Goal: Use online tool/utility: Utilize a website feature to perform a specific function

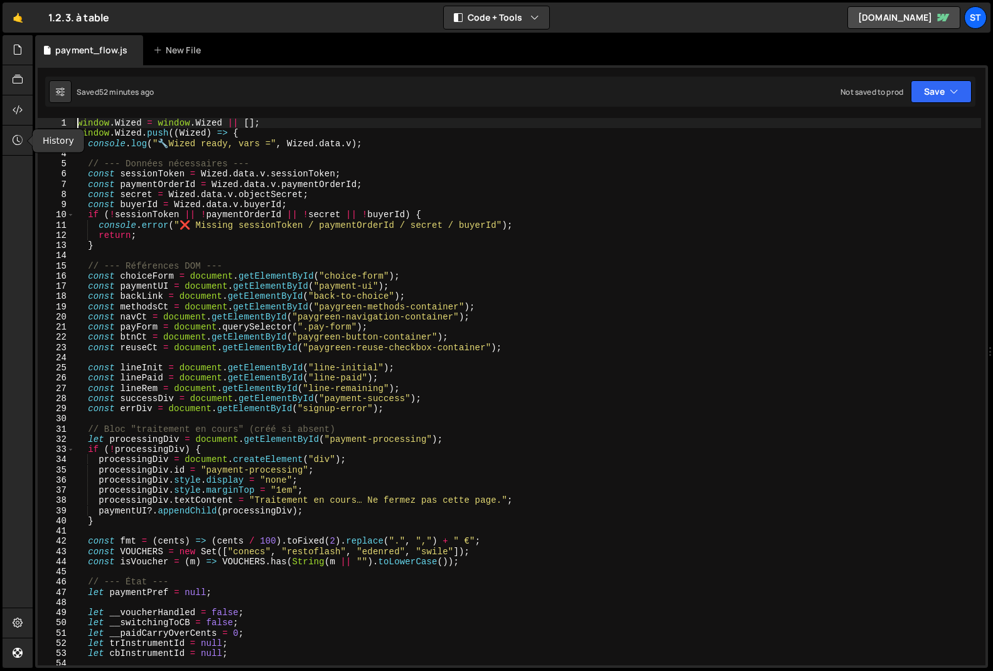
click at [13, 144] on icon at bounding box center [18, 140] width 10 height 14
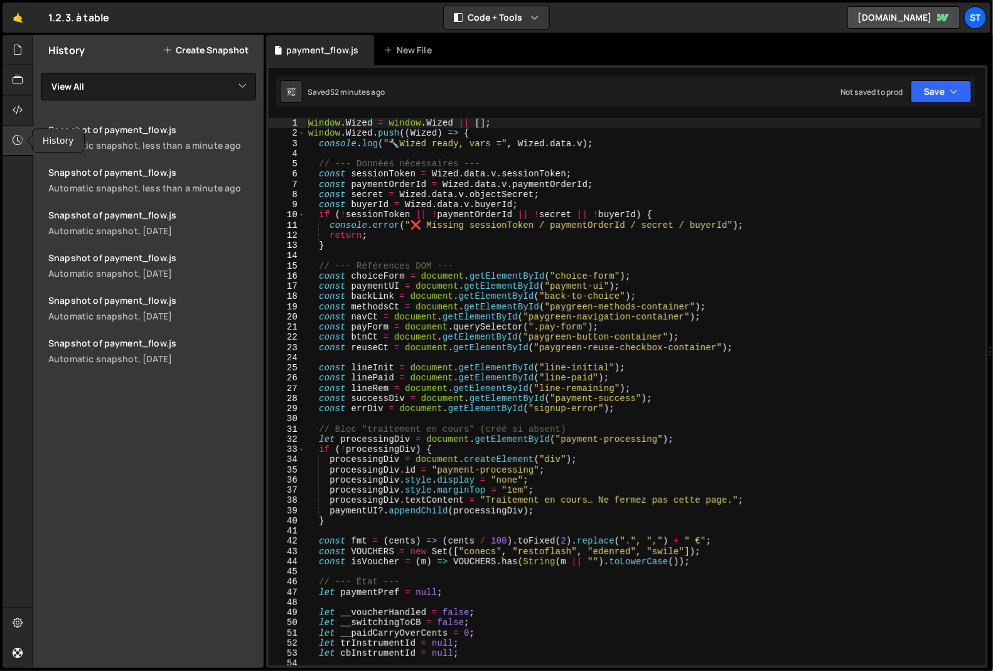
scroll to position [11985, 0]
click at [190, 50] on button "Create Snapshot" at bounding box center [205, 50] width 85 height 10
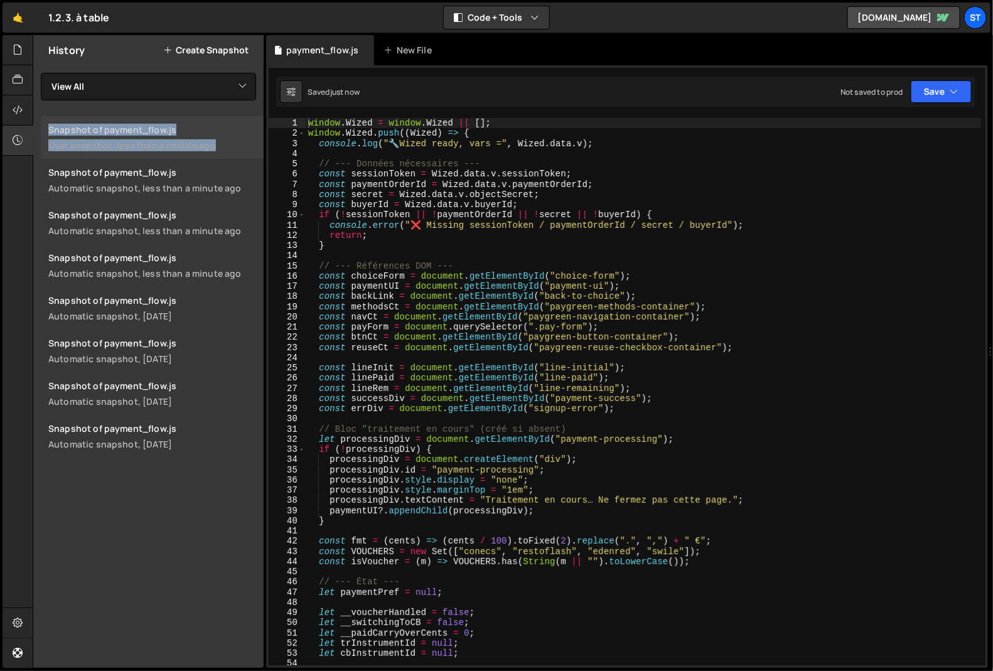
click at [126, 129] on div "Snapshot of payment_flow.js" at bounding box center [152, 130] width 208 height 12
click at [143, 499] on div "History Create Snapshot View All payment_flow Snapshot of payment_flow.js User …" at bounding box center [148, 351] width 230 height 633
click at [21, 141] on icon at bounding box center [18, 140] width 10 height 14
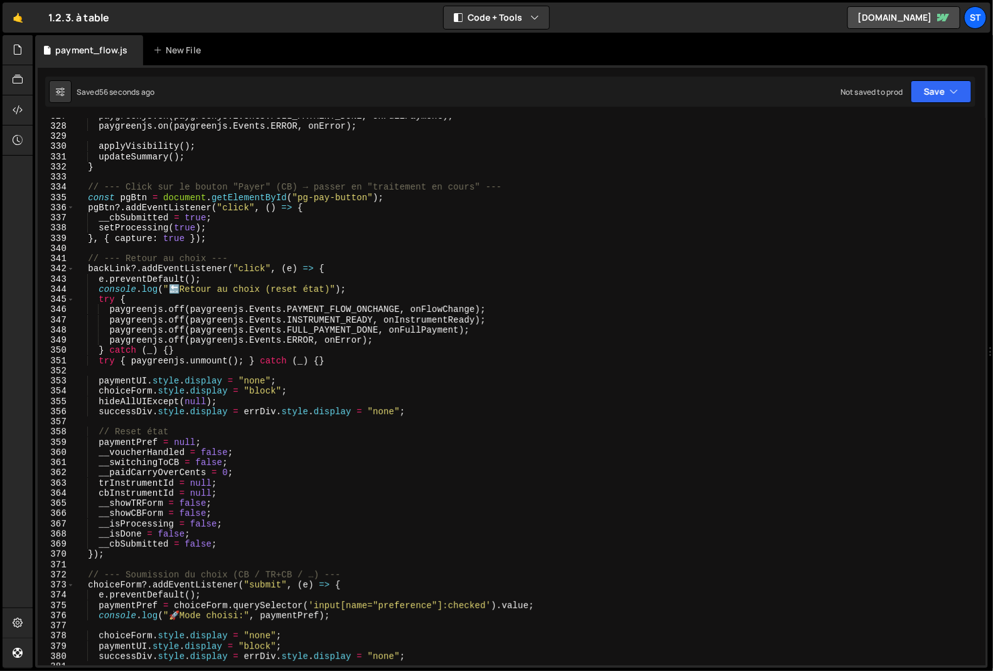
scroll to position [3337, 0]
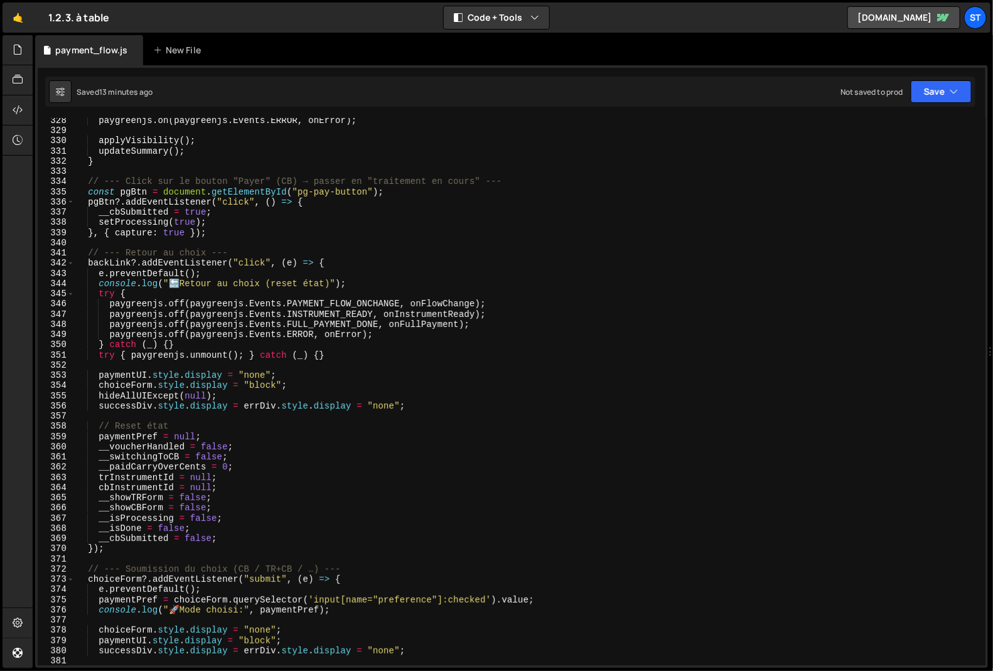
click at [189, 308] on div "paygreenjs . on ( paygreenjs . Events . ERROR , onError ) ; applyVisibility ( )…" at bounding box center [528, 399] width 906 height 568
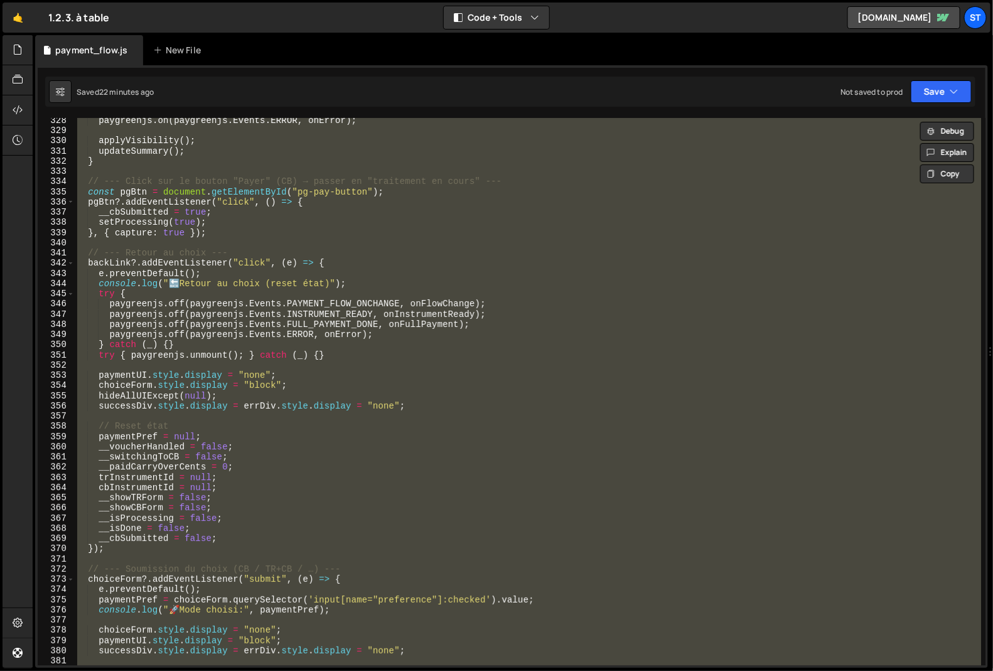
click at [645, 196] on div "paygreenjs . on ( paygreenjs . Events . ERROR , onError ) ; applyVisibility ( )…" at bounding box center [528, 391] width 906 height 547
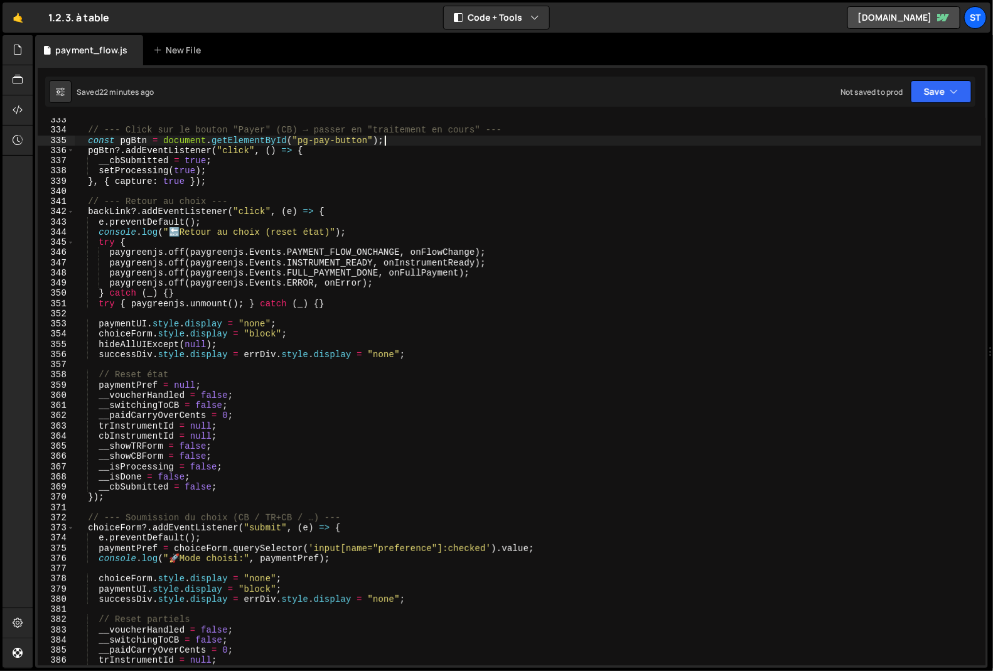
scroll to position [4218, 0]
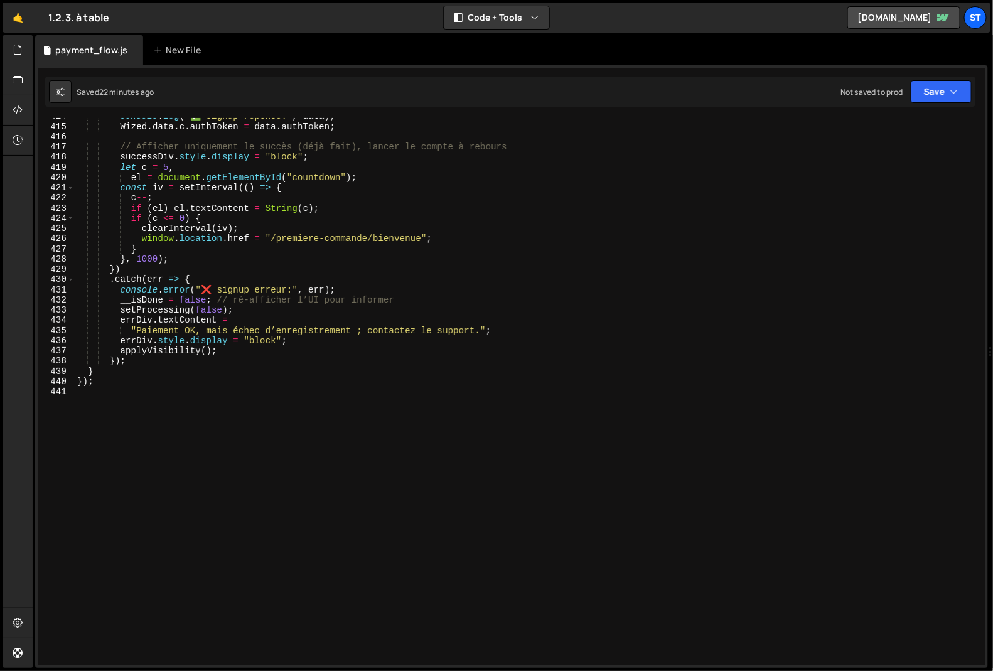
click at [314, 339] on div "console . log ( "✅ signup réponse:" , data ) ; Wized . data . c . authToken = d…" at bounding box center [528, 395] width 907 height 568
type textarea "});"
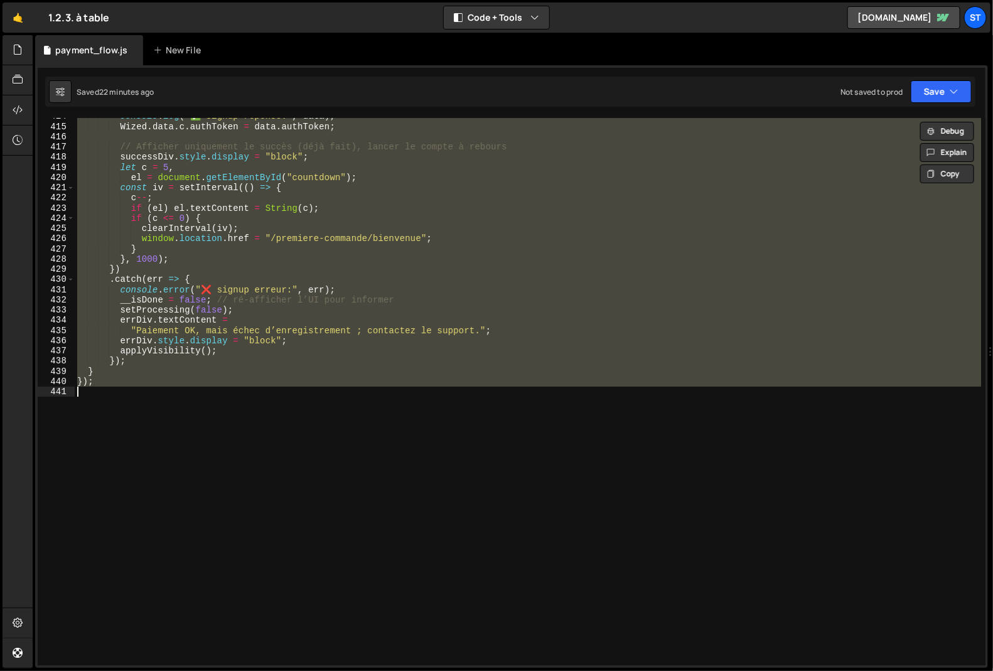
paste textarea
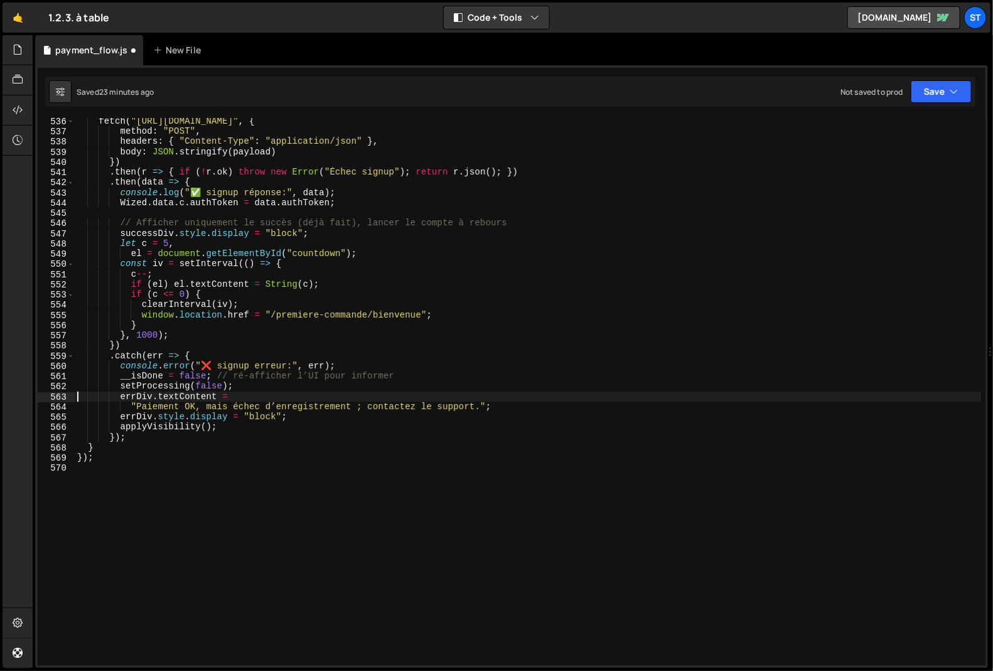
scroll to position [5457, 0]
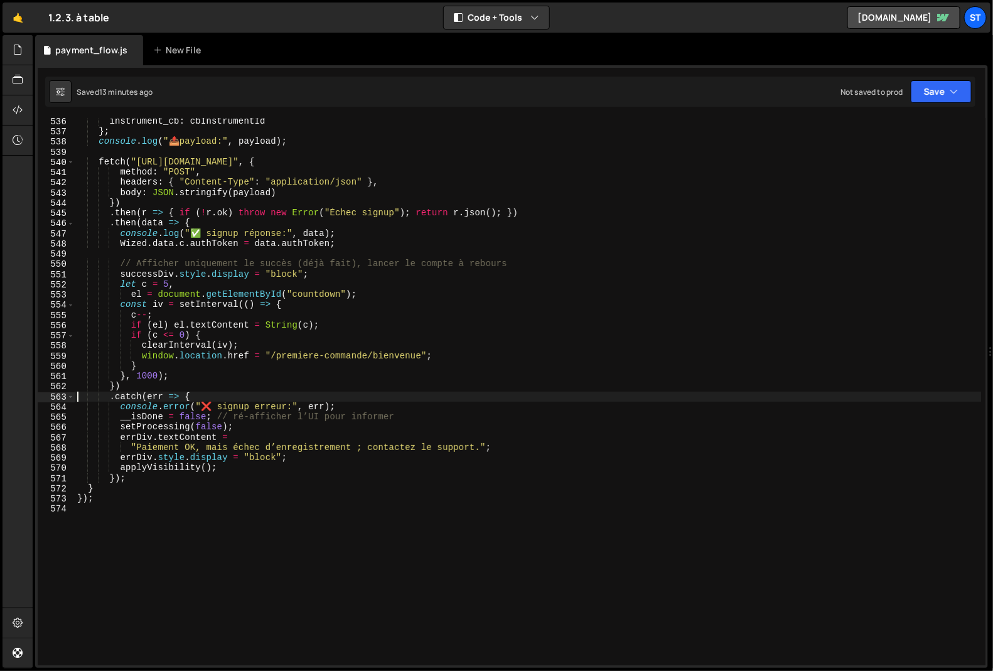
click at [312, 329] on div "instrument_cb : cbInstrumentId } ; console . log ( " 📤 payload:" , payload ) ; …" at bounding box center [528, 400] width 907 height 568
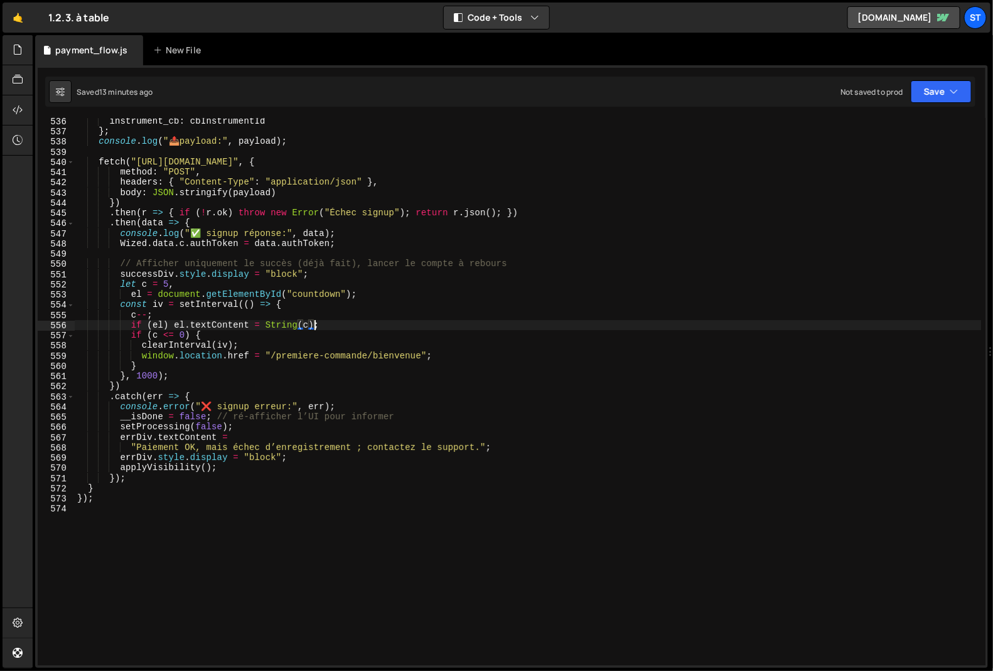
type textarea "});"
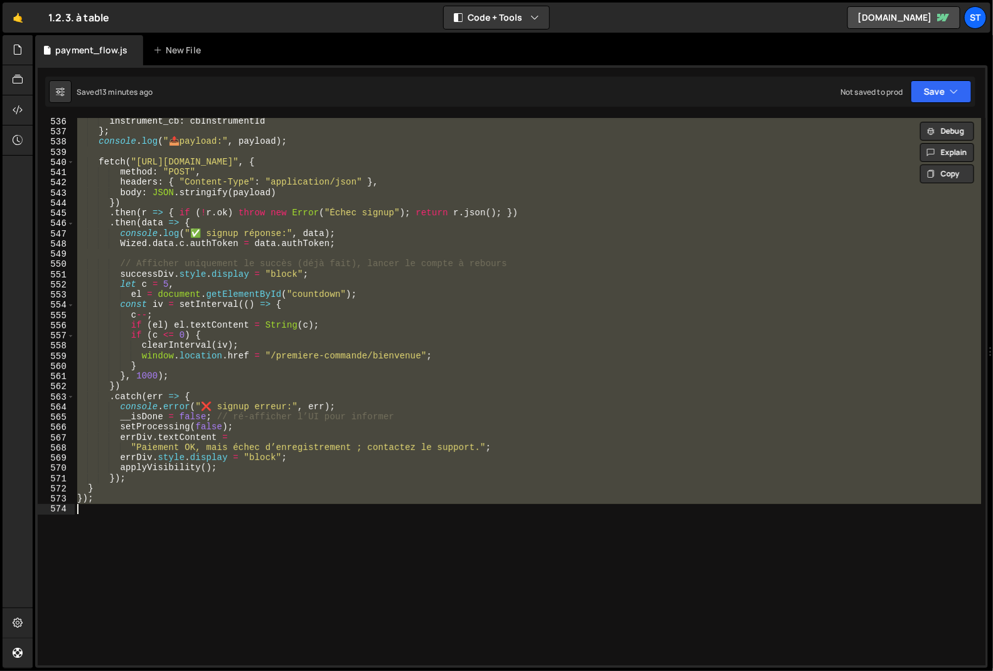
paste textarea
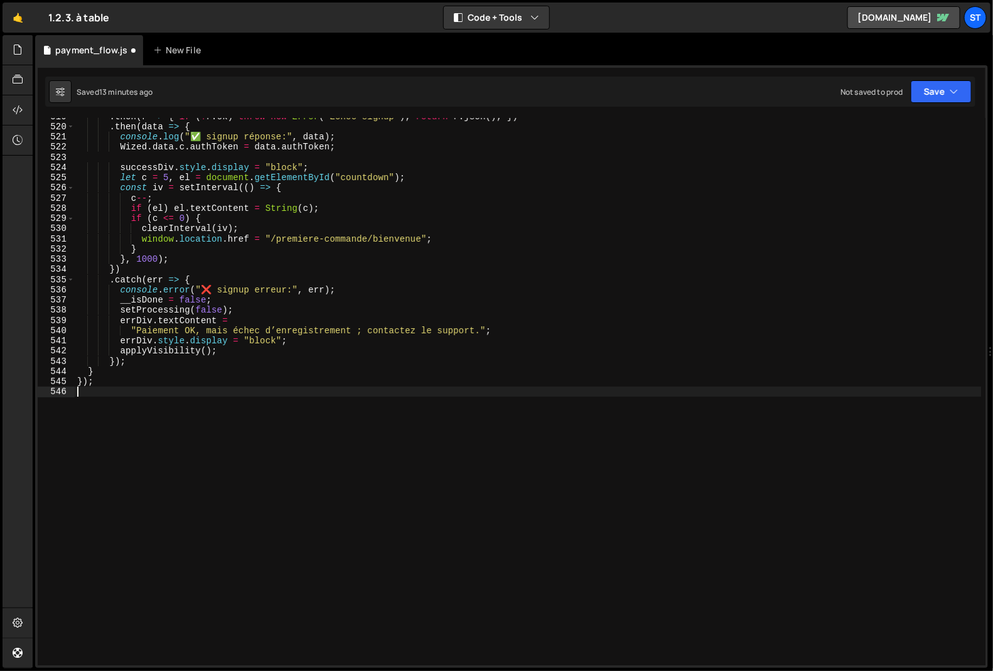
scroll to position [5289, 0]
type textarea "errDiv.textContent ="
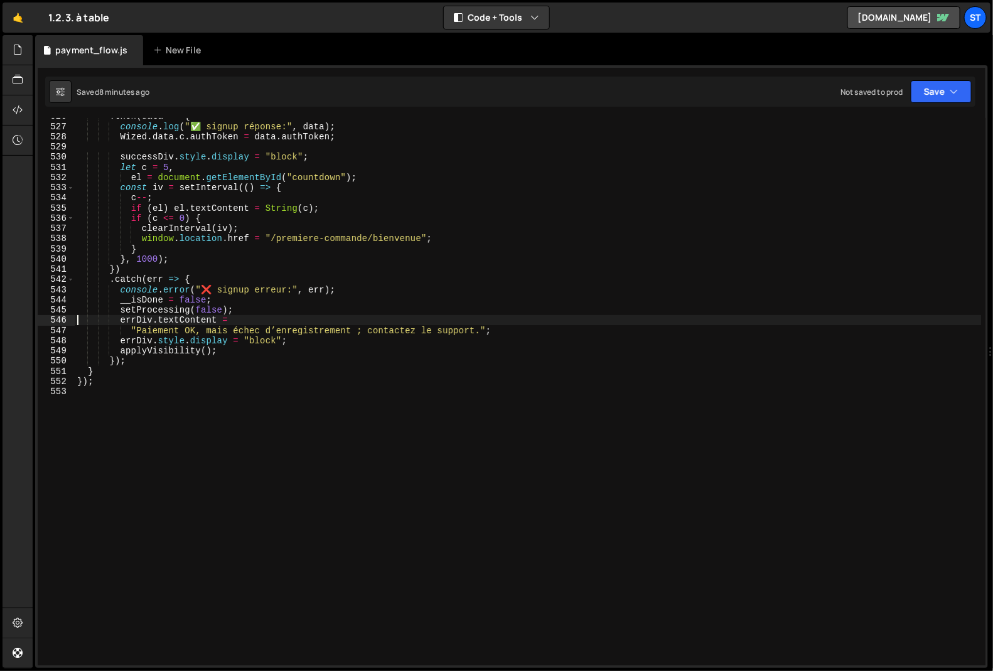
scroll to position [5360, 0]
click at [283, 443] on div ". then ( data => { console . log ( "✅ signup réponse:" , data ) ; Wized . data …" at bounding box center [528, 395] width 907 height 568
type textarea "});"
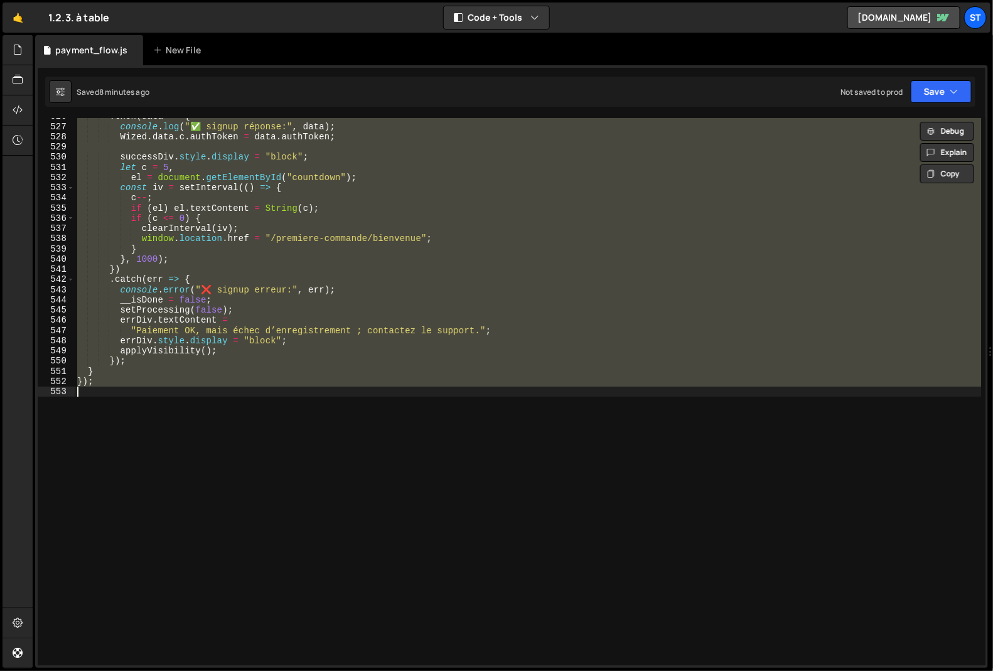
paste textarea
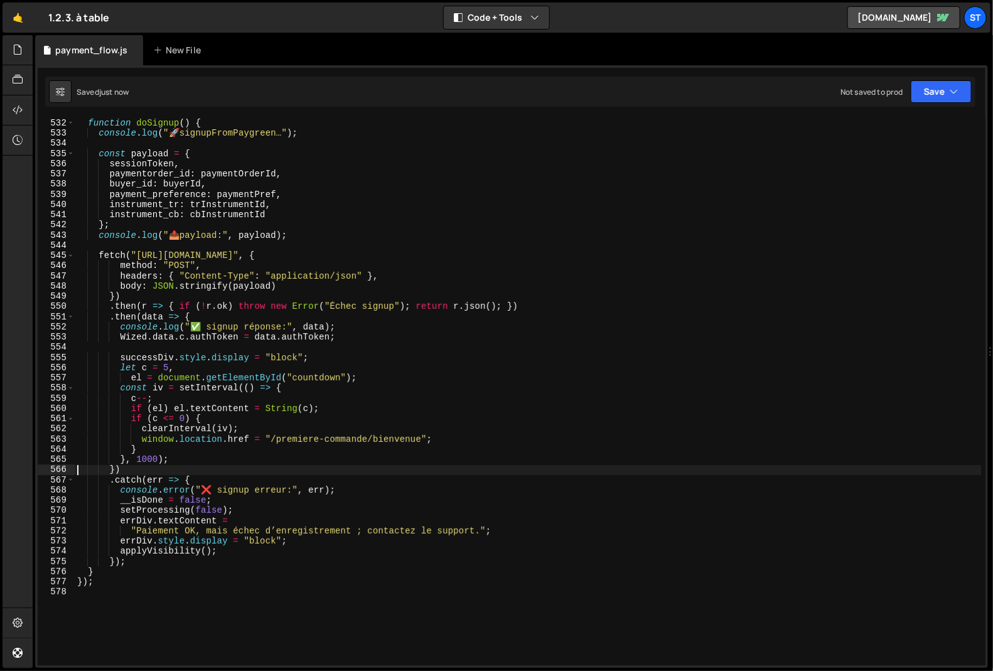
scroll to position [5415, 0]
click at [336, 315] on div "function doSignup ( ) { console . log ( " 🚀 signupFromPaygreen…" ) ; const payl…" at bounding box center [528, 402] width 907 height 568
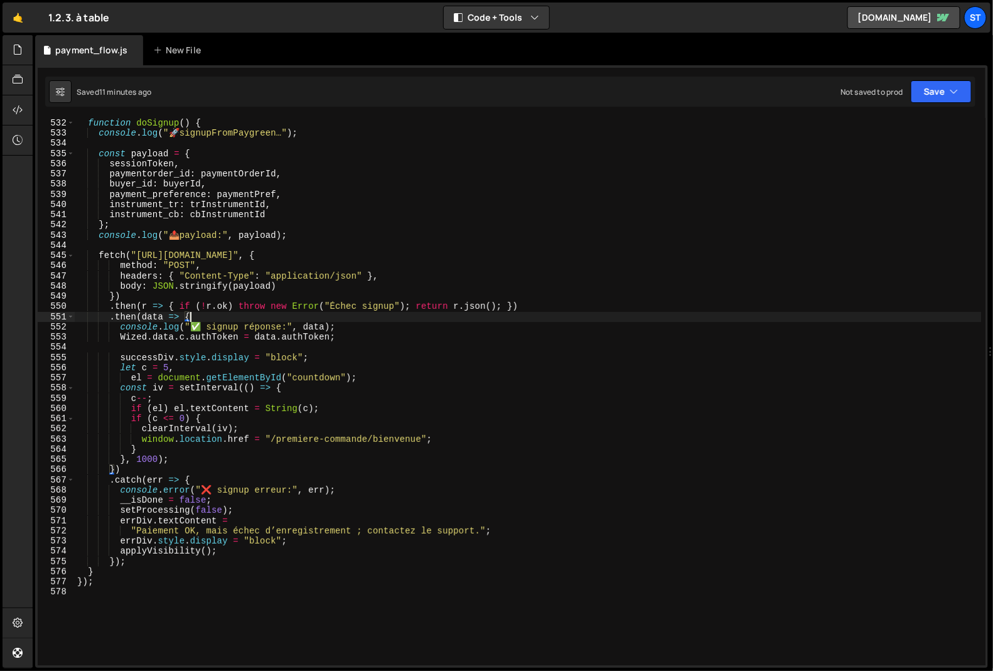
type textarea "});"
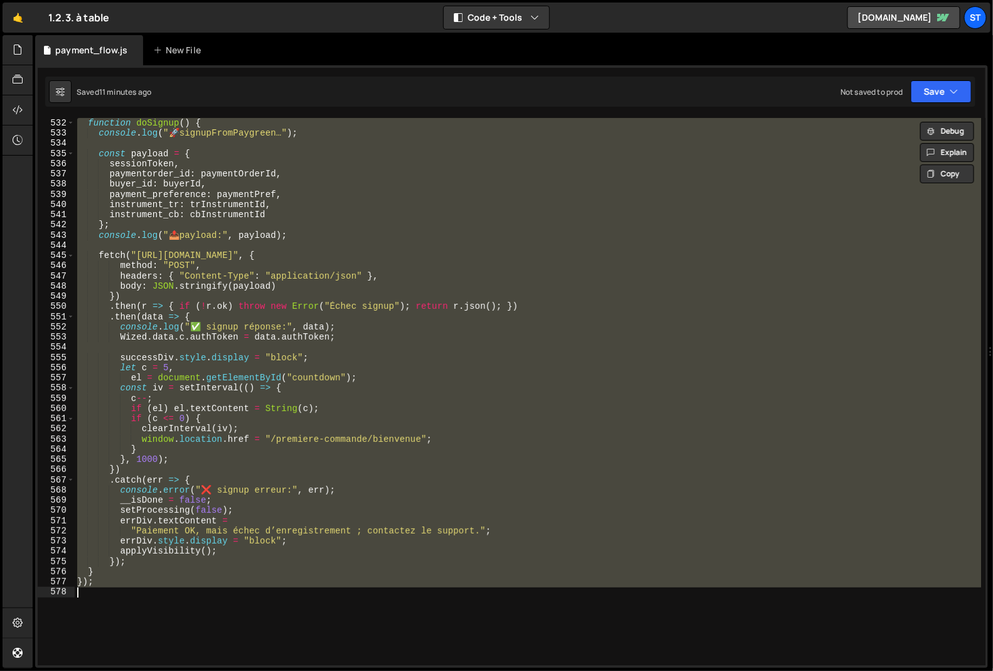
paste textarea
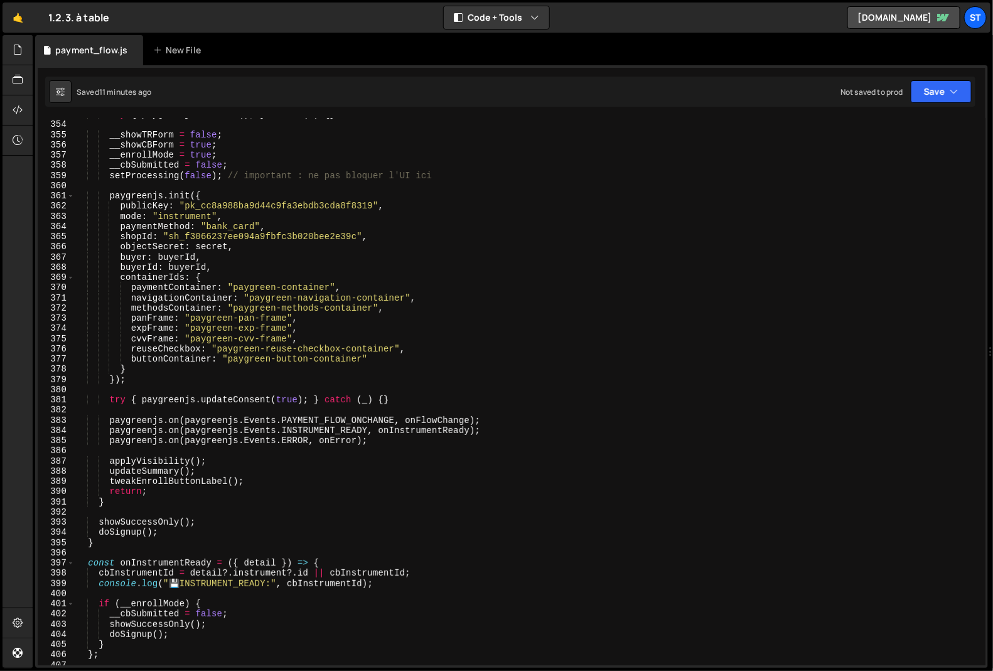
scroll to position [5860, 0]
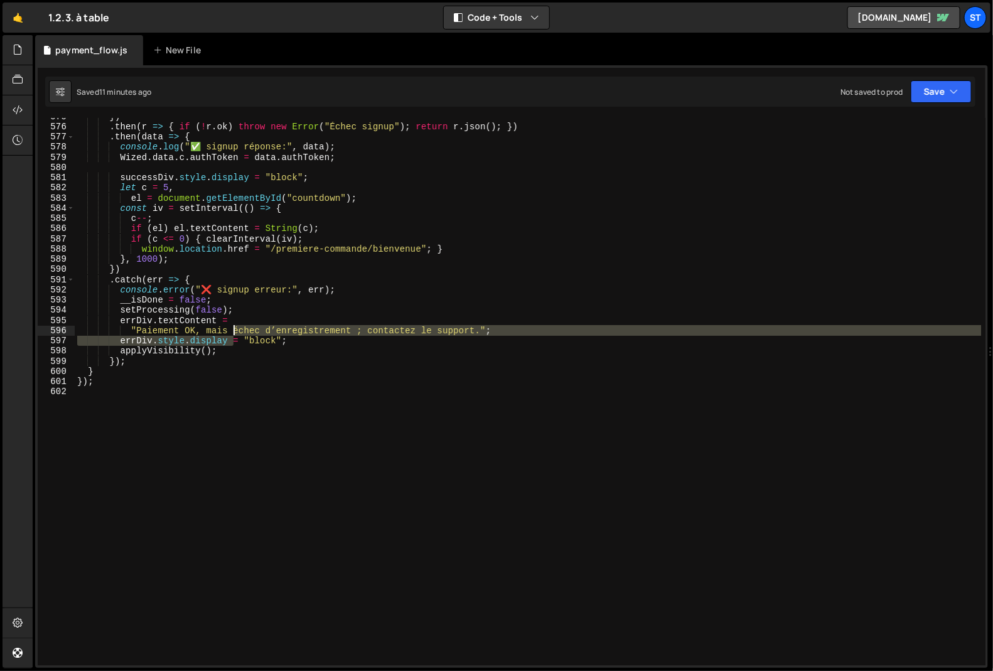
click at [236, 327] on div "}) . then ( r => { if ( ! r . ok ) throw new Error ( "Échec signup" ) ; return …" at bounding box center [528, 395] width 907 height 568
type textarea "});"
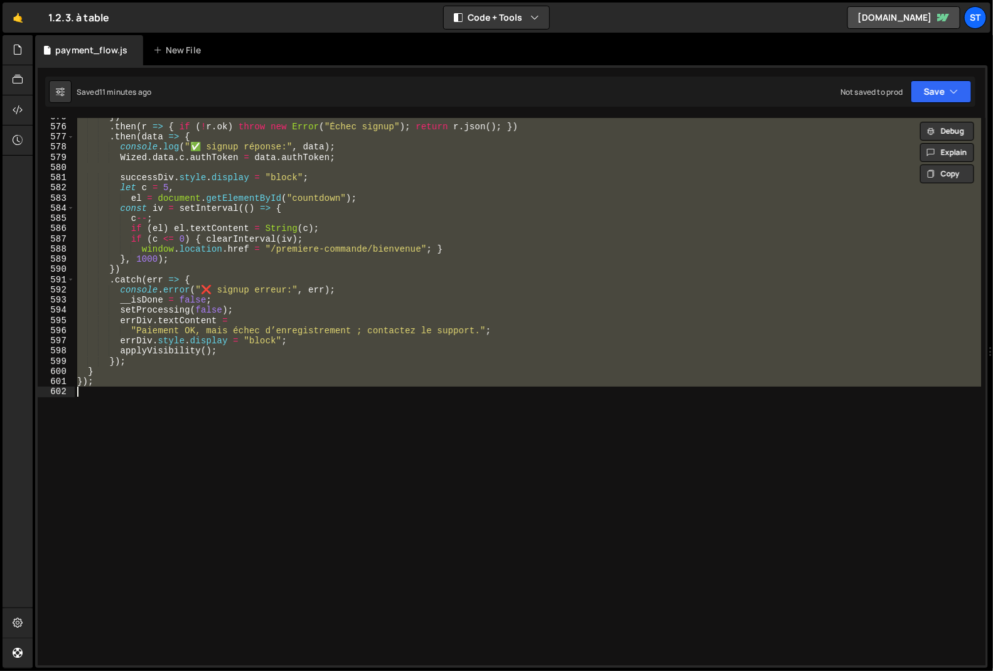
paste textarea
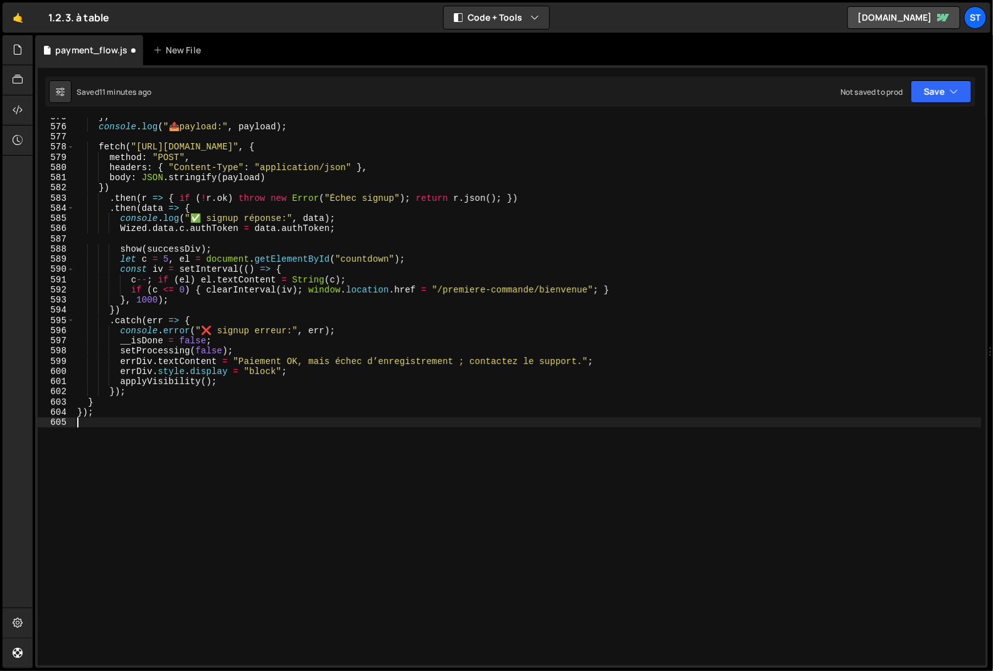
type textarea "});"
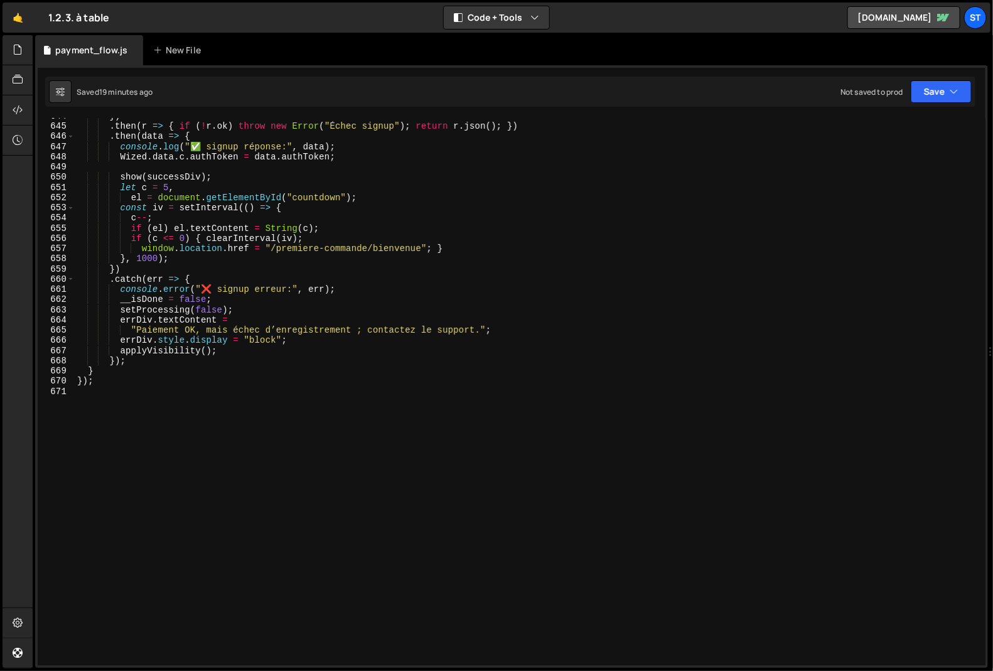
scroll to position [6564, 0]
click at [201, 400] on div "}) . then ( r => { if ( ! r . ok ) throw new Error ( "Échec signup" ) ; return …" at bounding box center [528, 395] width 907 height 568
type textarea "});"
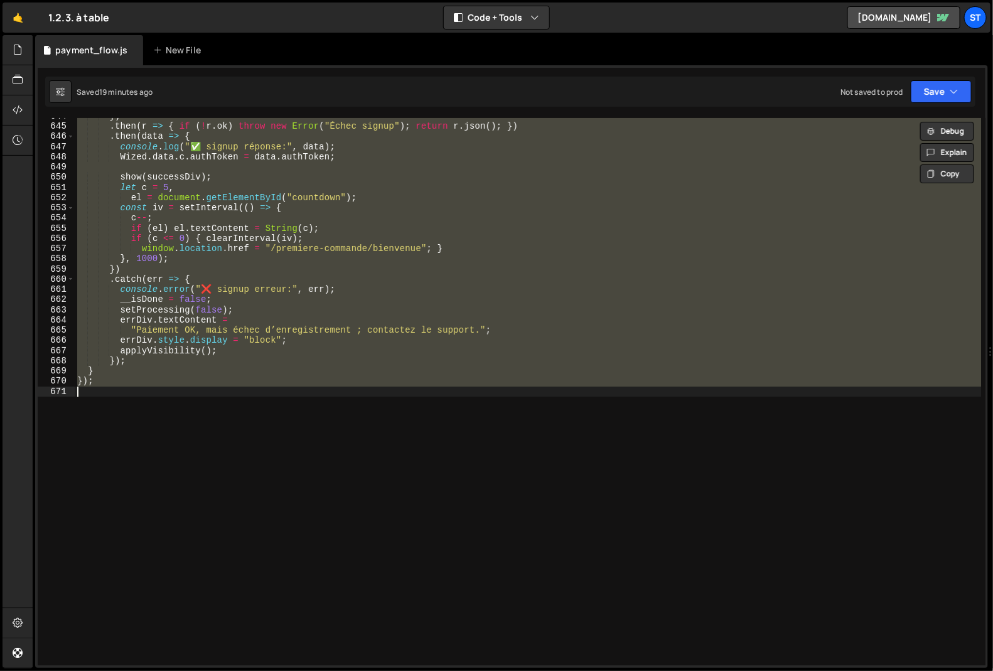
paste textarea
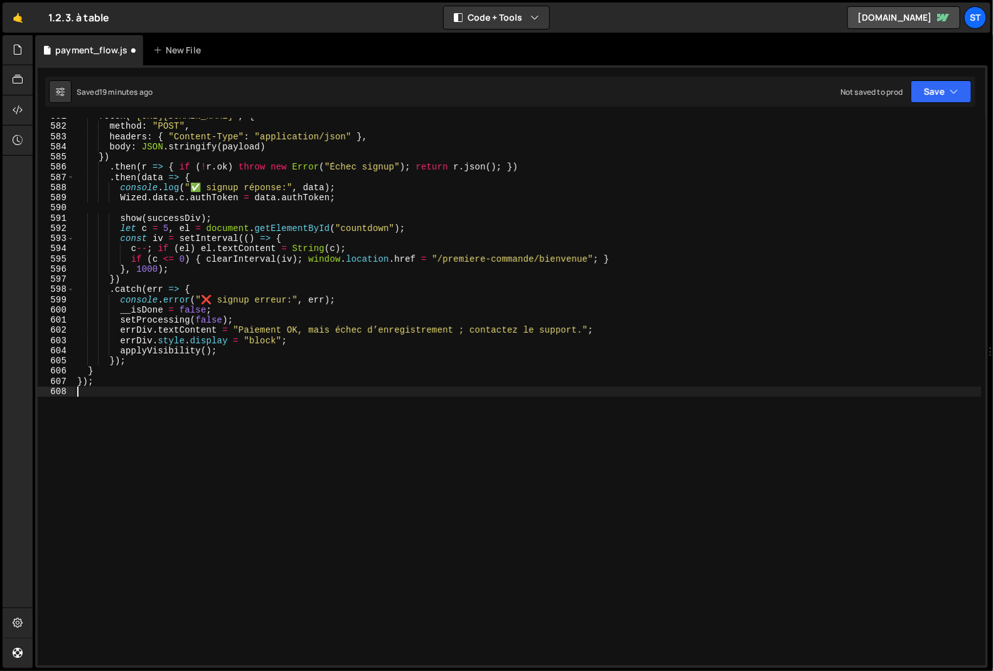
scroll to position [5921, 0]
type textarea "});"
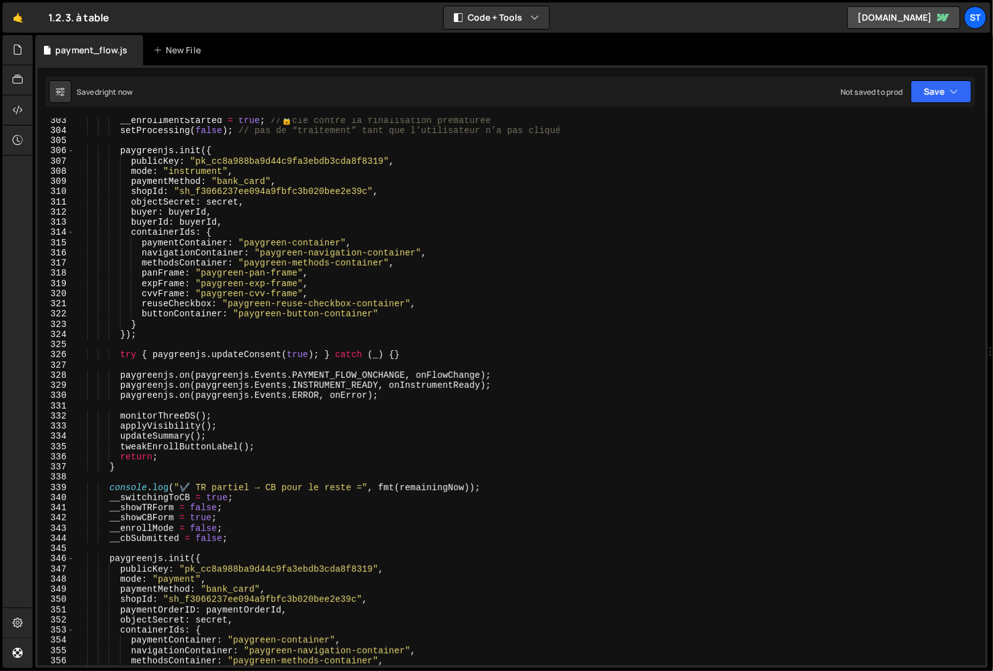
scroll to position [0, 0]
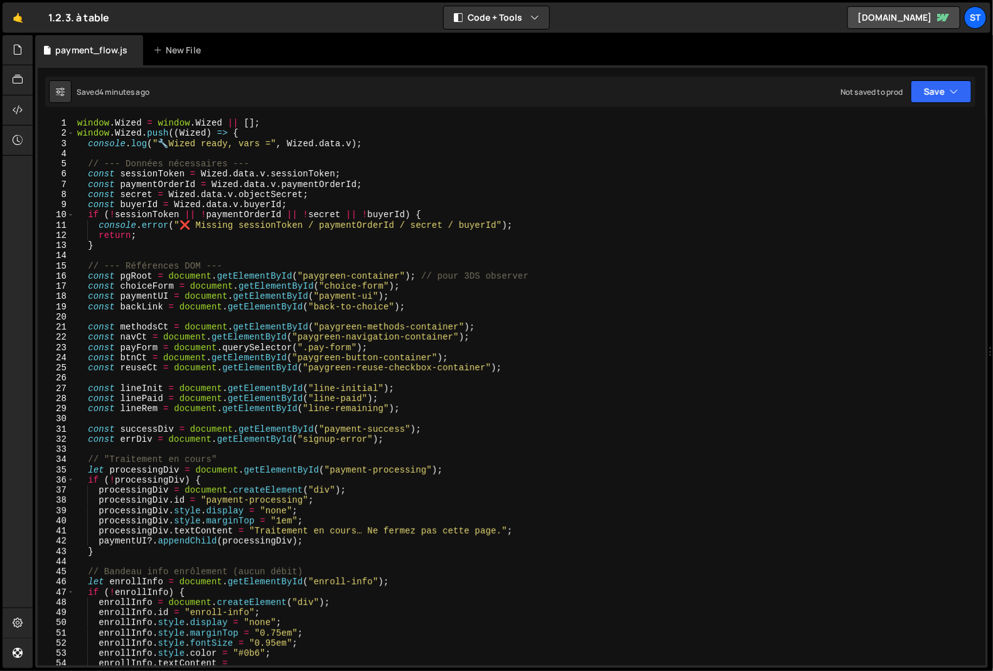
click at [258, 320] on div "window . Wized = window . Wized || [ ] ; window . Wized . push (( Wized ) => { …" at bounding box center [528, 402] width 907 height 568
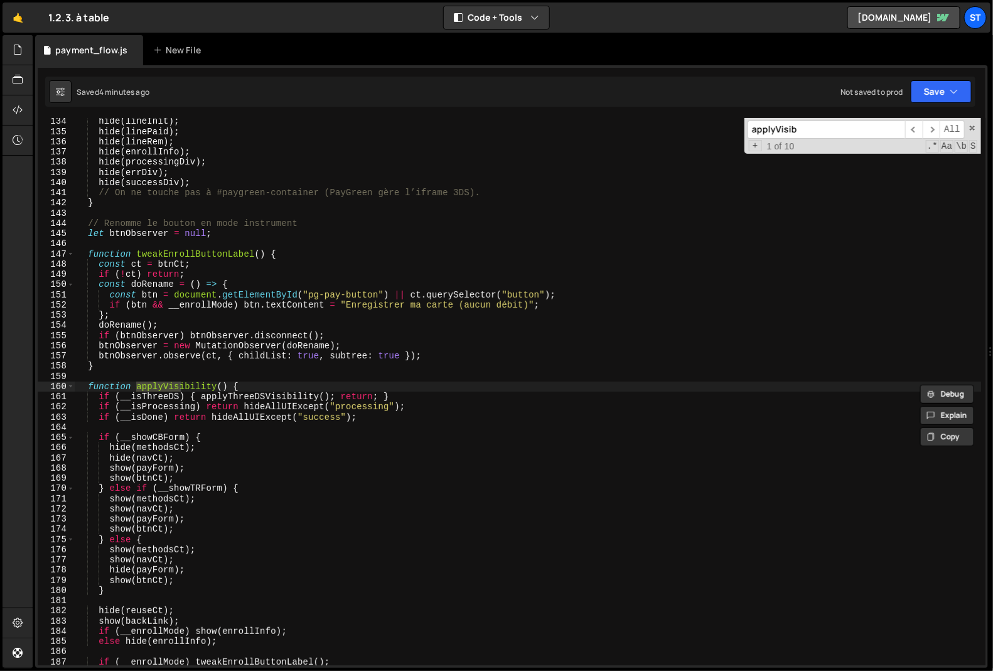
scroll to position [1357, 0]
type input "applyVisibili"
click at [929, 128] on span "​" at bounding box center [932, 129] width 18 height 18
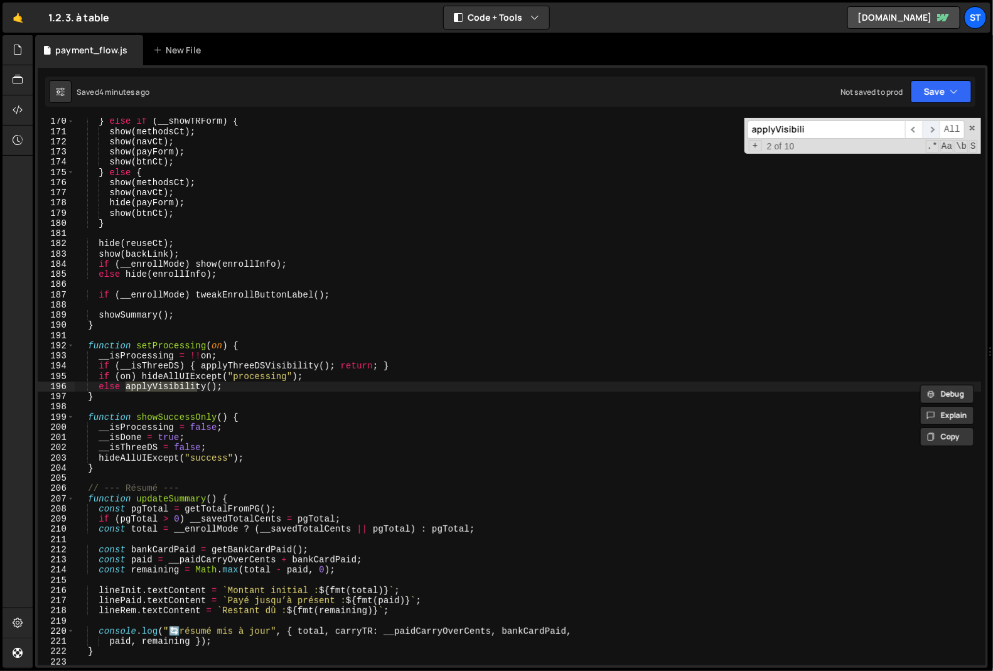
scroll to position [1725, 0]
click at [929, 128] on span "​" at bounding box center [932, 129] width 18 height 18
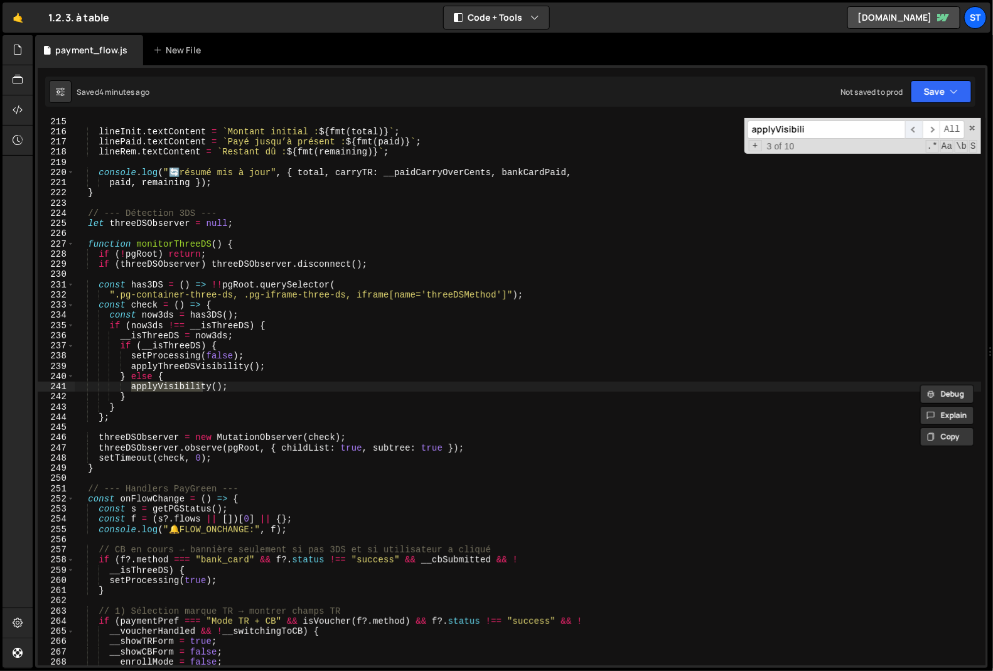
click at [916, 129] on span "​" at bounding box center [914, 129] width 18 height 18
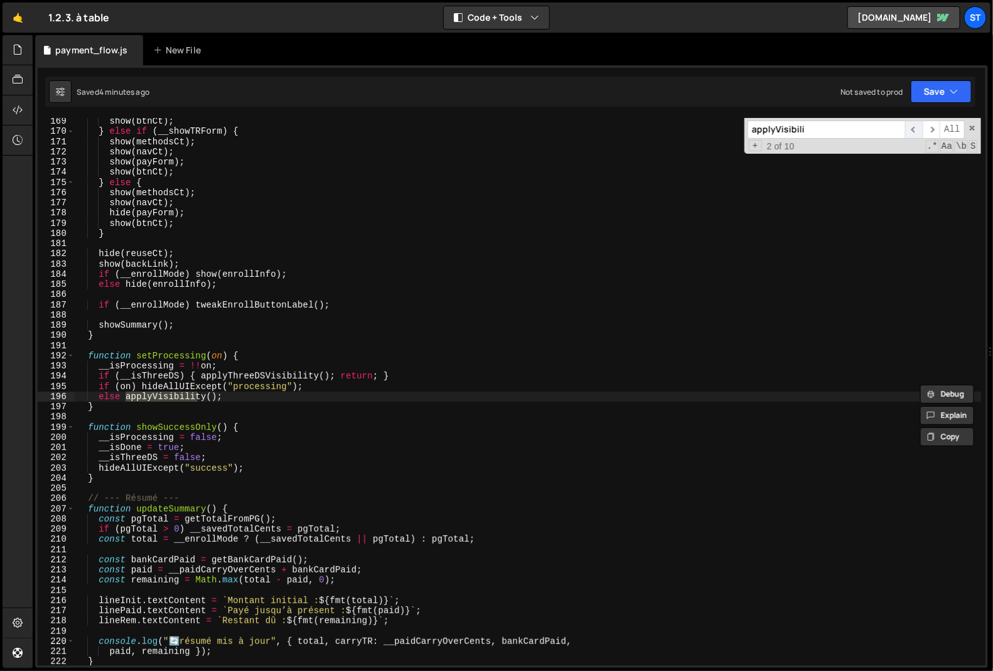
click at [916, 129] on span "​" at bounding box center [914, 129] width 18 height 18
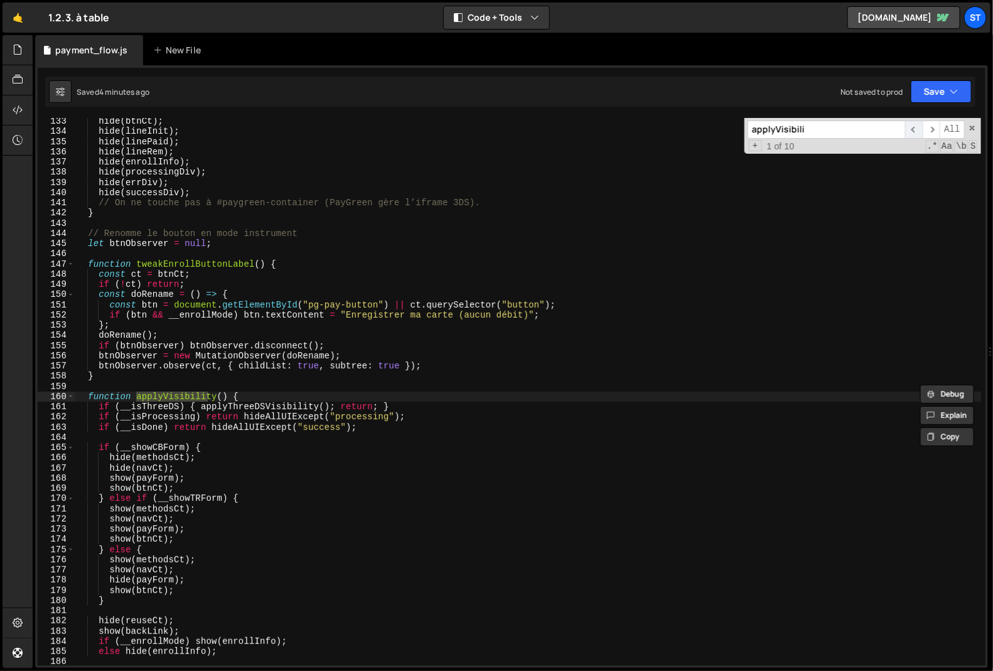
scroll to position [1347, 0]
click at [91, 397] on div "hide ( btnCt ) ; hide ( lineInit ) ; hide ( linePaid ) ; hide ( lineRem ) ; hid…" at bounding box center [528, 400] width 907 height 568
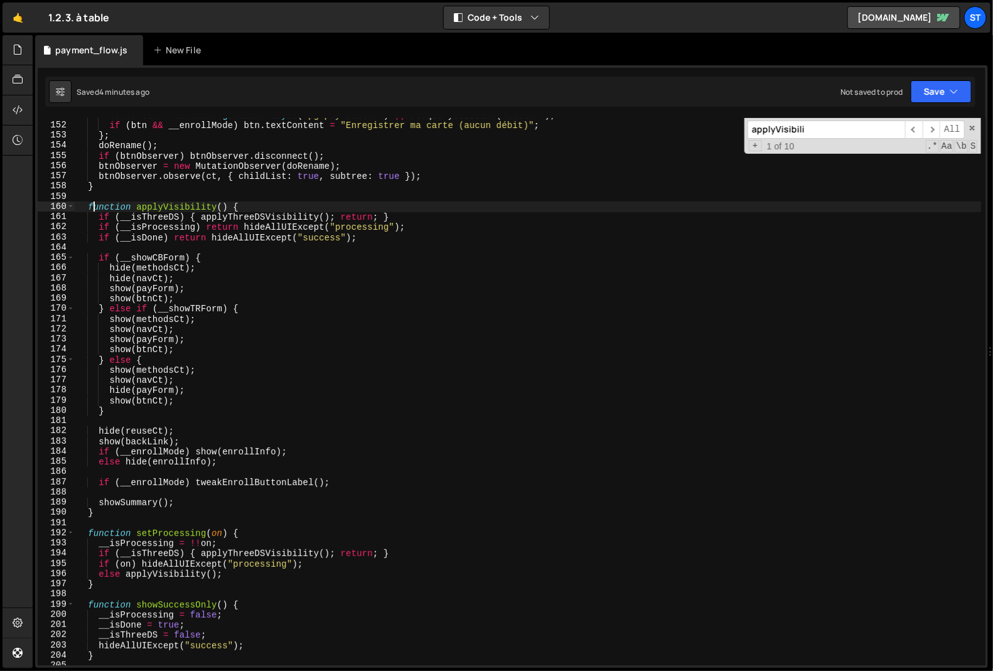
scroll to position [1543, 0]
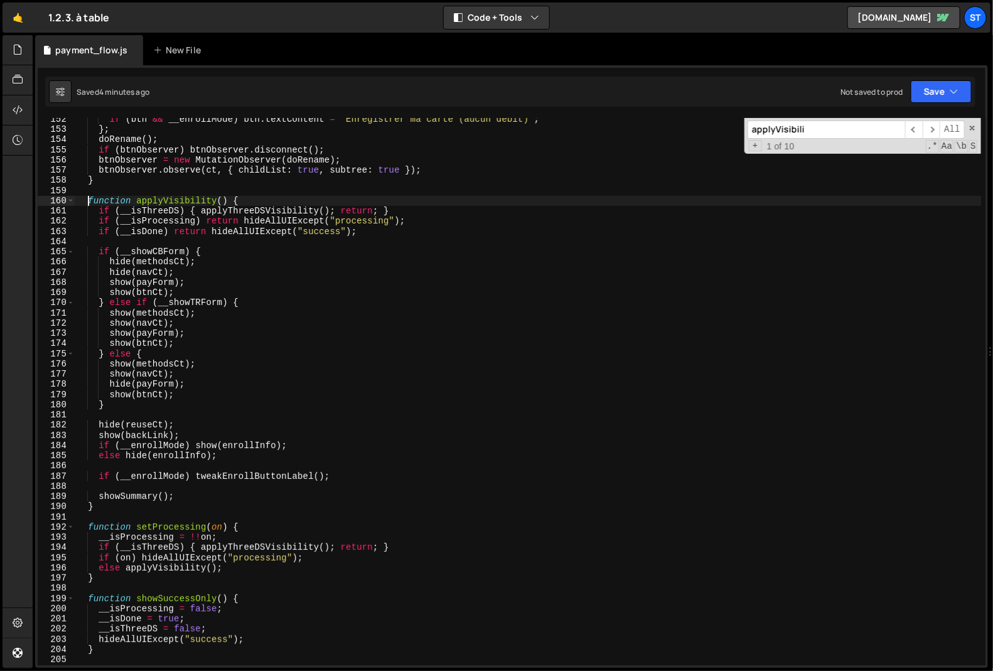
click at [87, 201] on div "if ( btn && __enrollMode ) btn . textContent = "Enregistrer ma carte (aucun déb…" at bounding box center [528, 398] width 907 height 568
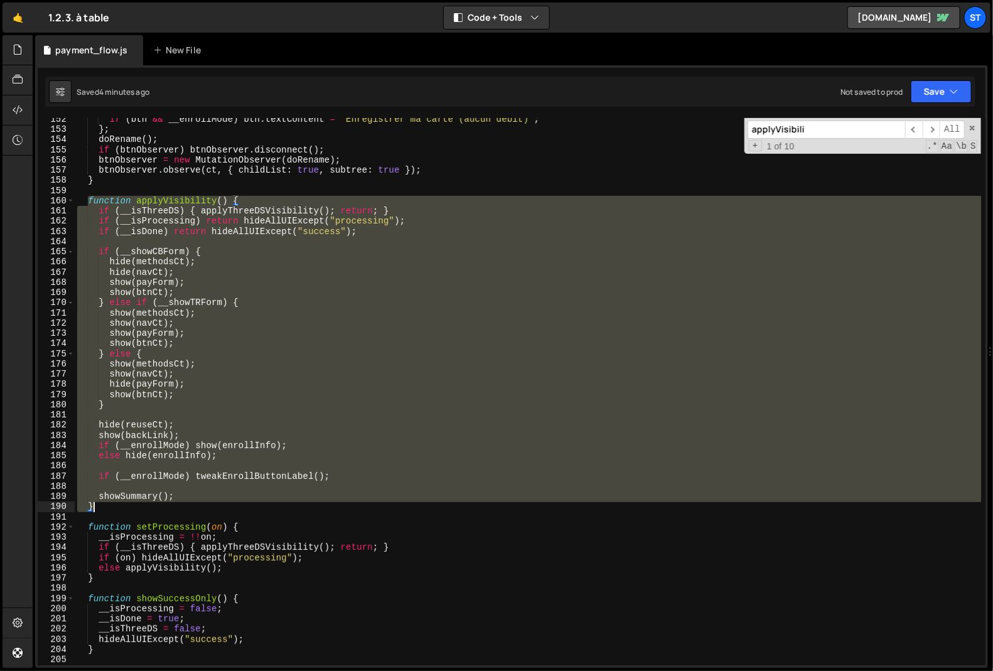
drag, startPoint x: 90, startPoint y: 201, endPoint x: 172, endPoint y: 506, distance: 316.5
click at [172, 506] on div "if ( btn && __enrollMode ) btn . textContent = "Enregistrer ma carte (aucun déb…" at bounding box center [528, 398] width 907 height 568
type textarea "showSummary(); }"
paste textarea
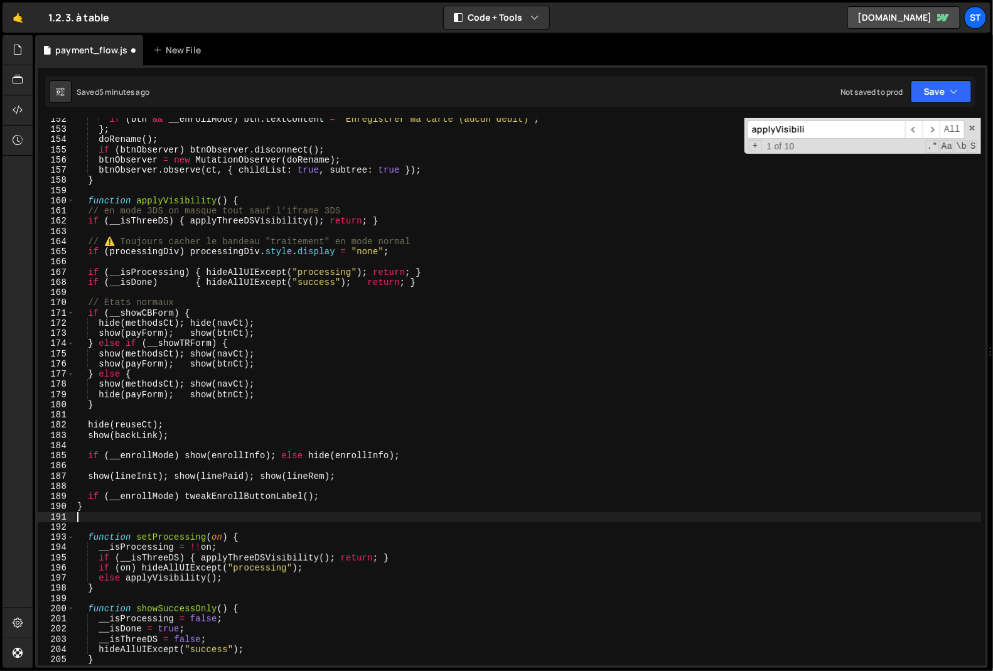
type textarea "show(backLink);"
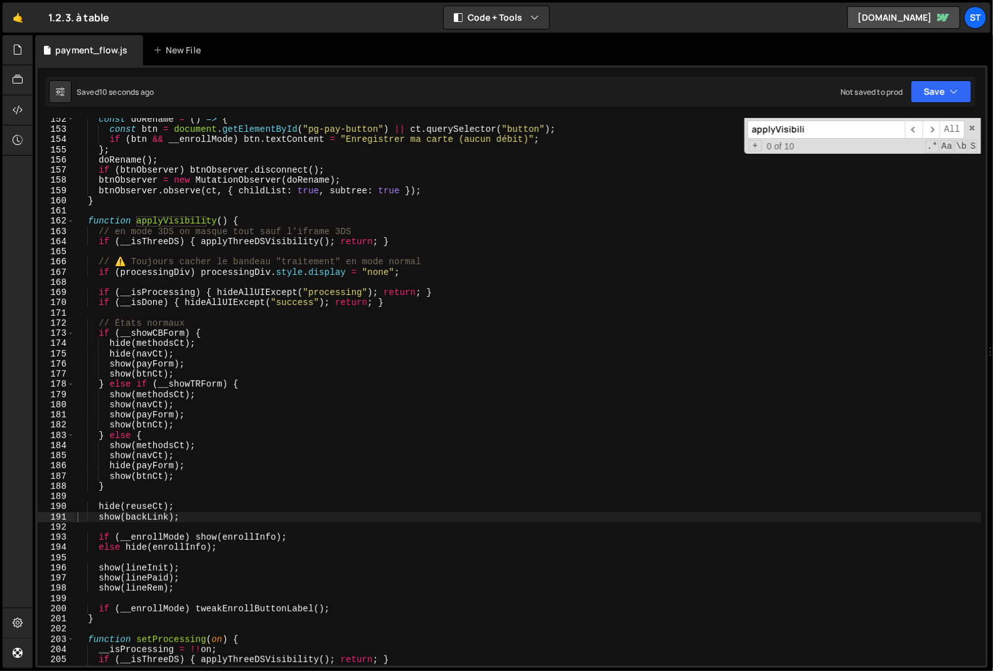
type input "P"
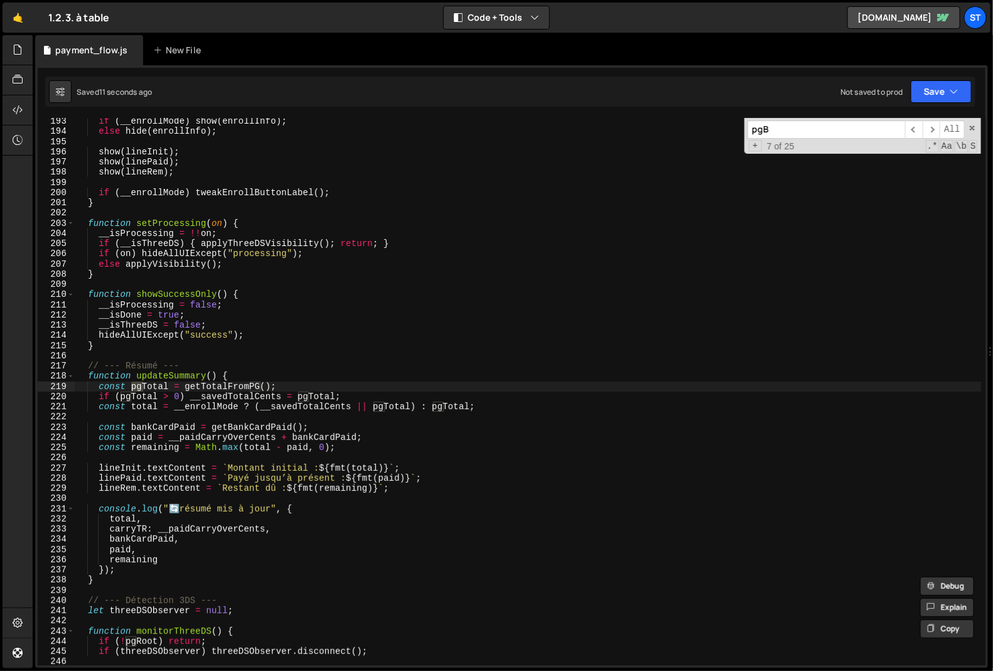
scroll to position [5580, 0]
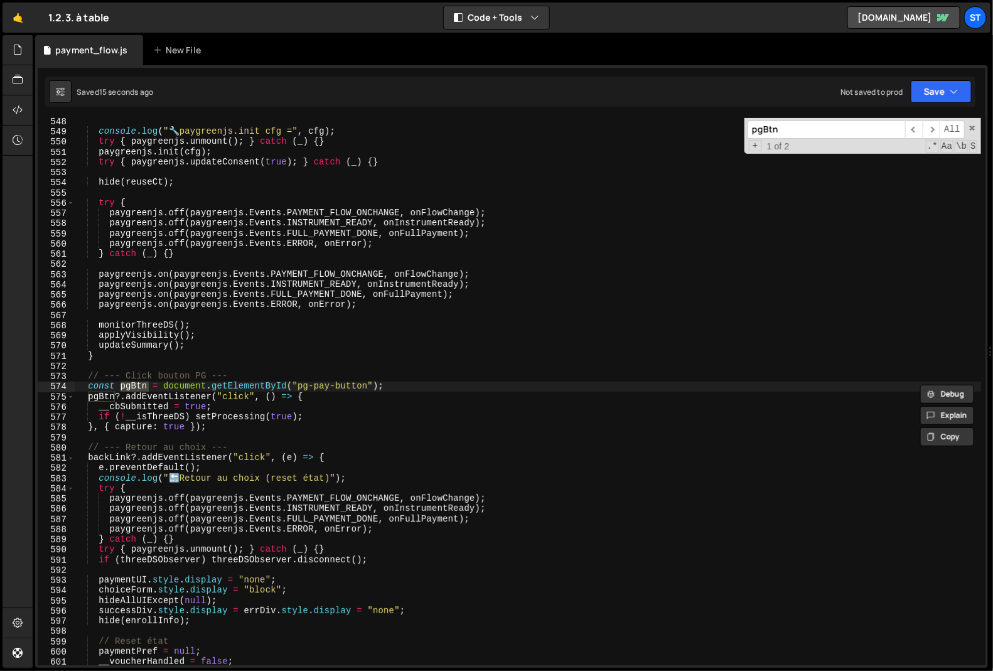
type input "pgBtn"
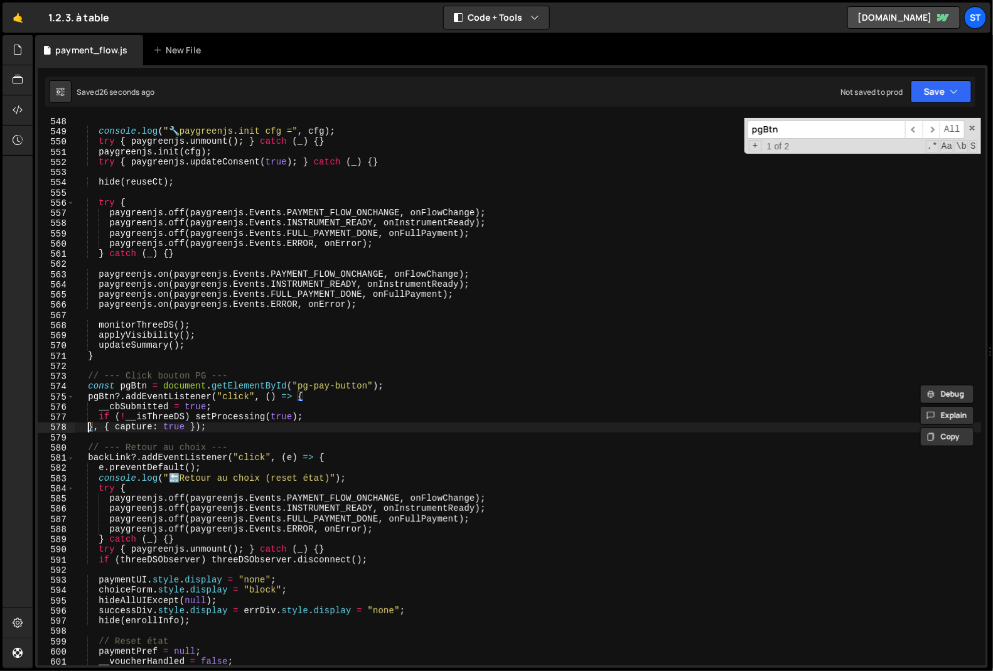
click at [90, 427] on div "console . log ( " 🔧 paygreenjs.init cfg =" , cfg ) ; try { paygreenjs . unmount…" at bounding box center [528, 400] width 907 height 568
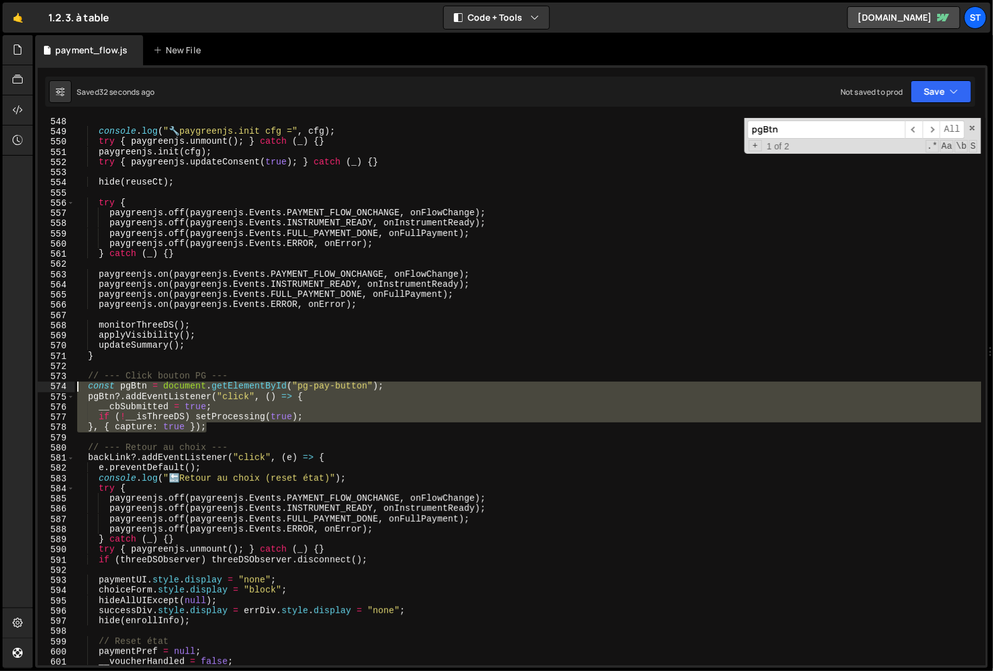
drag, startPoint x: 222, startPoint y: 430, endPoint x: 53, endPoint y: 388, distance: 173.2
click at [53, 388] on div "}, { capture: true }); 548 549 550 551 552 553 554 555 556 557 558 559 560 561 …" at bounding box center [512, 391] width 948 height 547
type textarea "const pgBtn = document.getElementById("pg-pay-button"); pgBtn?.addEventListener…"
paste textarea
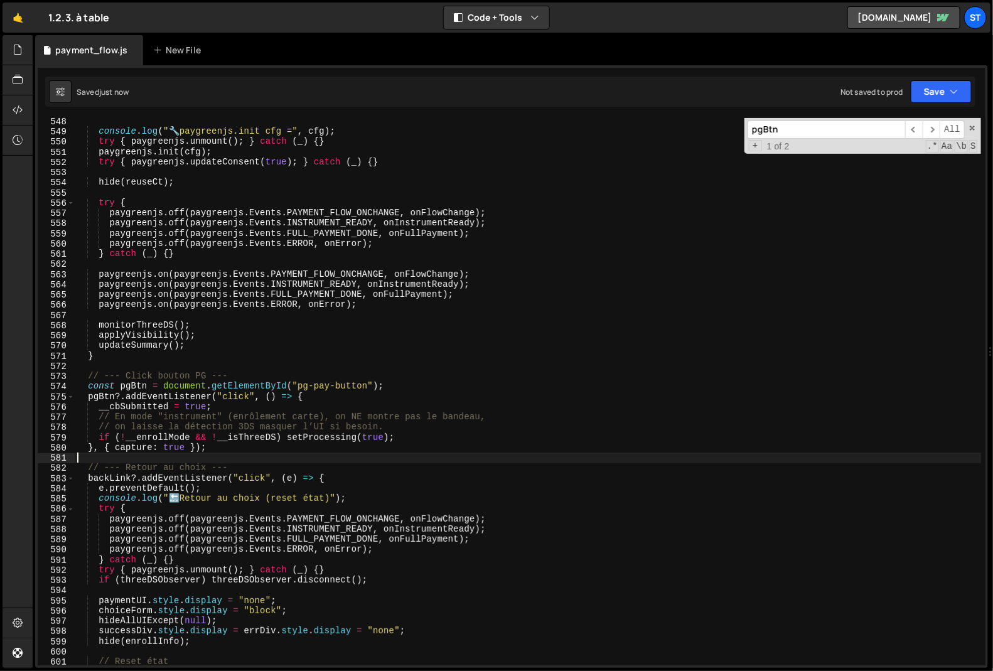
click at [818, 131] on input "pgBtn" at bounding box center [826, 129] width 158 height 18
paste input "initPaygreen(pref)"
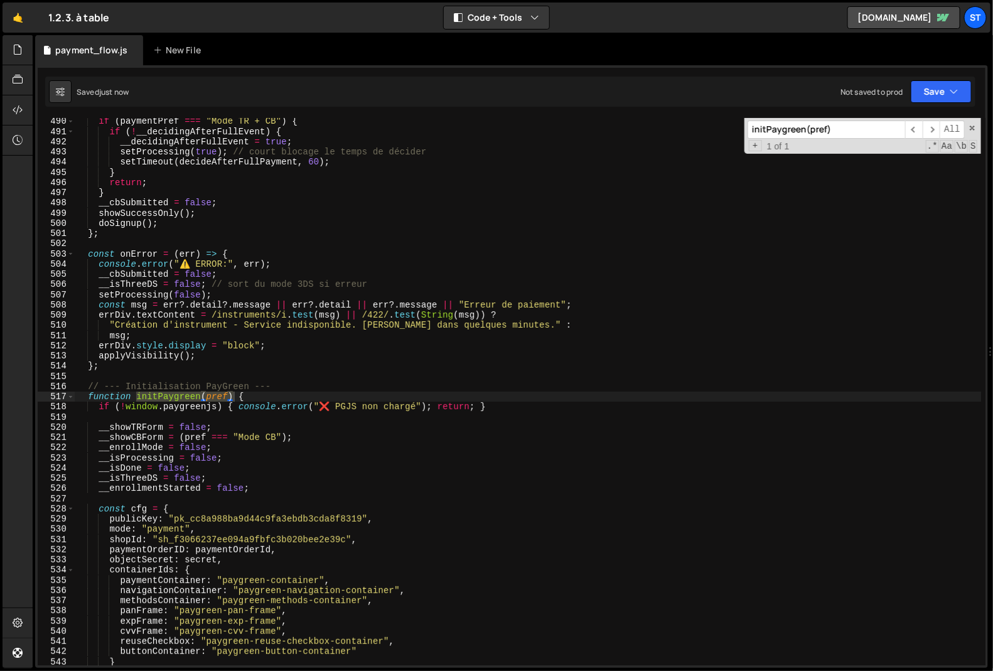
type input "initPaygreen(pref)"
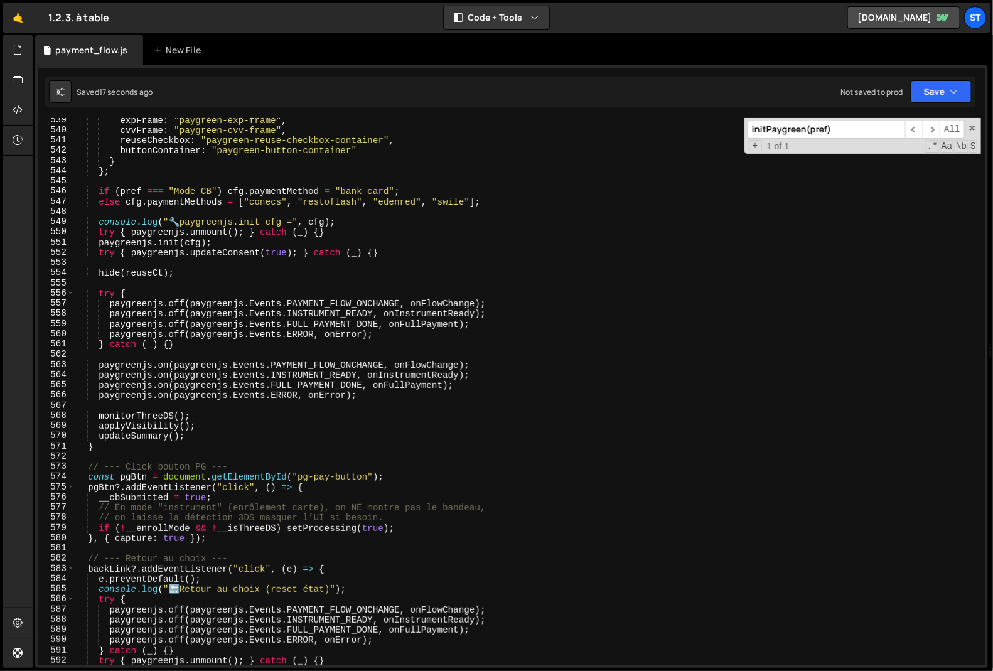
scroll to position [5491, 0]
type textarea "updateSummary();"
click at [222, 436] on div "expFrame : "paygreen-exp-frame" , cvvFrame : "paygreen-cvv-frame" , reuseCheckb…" at bounding box center [528, 397] width 907 height 568
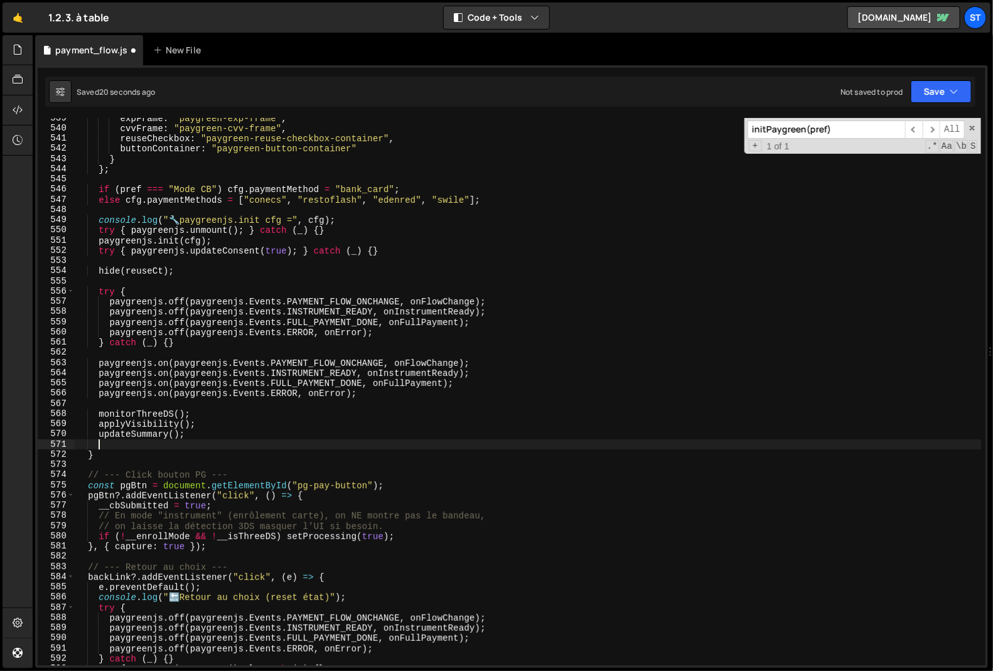
scroll to position [0, 1]
paste textarea
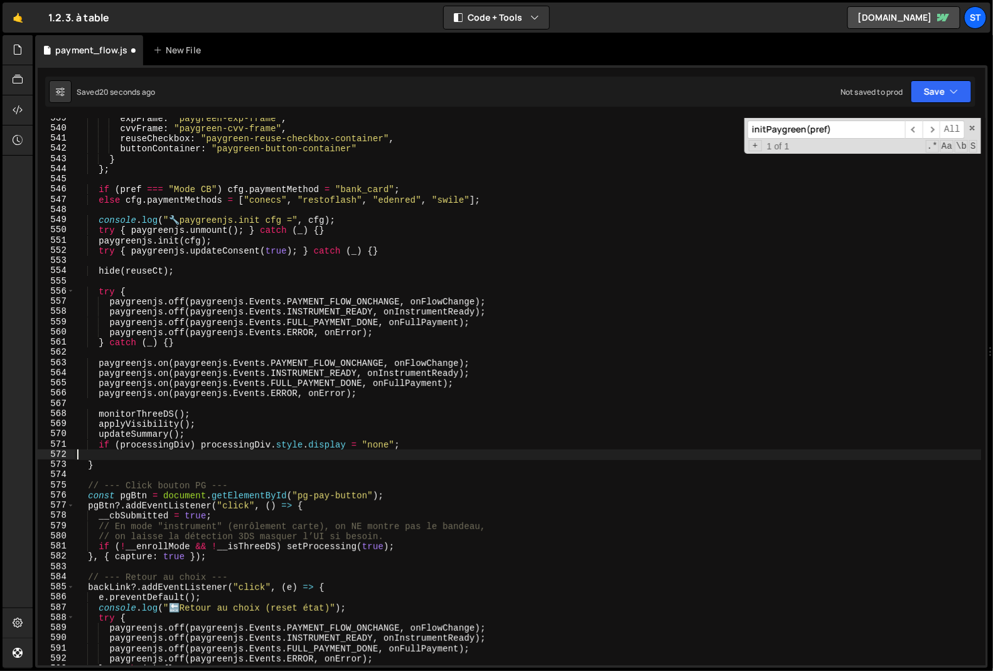
scroll to position [0, 0]
click at [974, 124] on span at bounding box center [972, 128] width 9 height 9
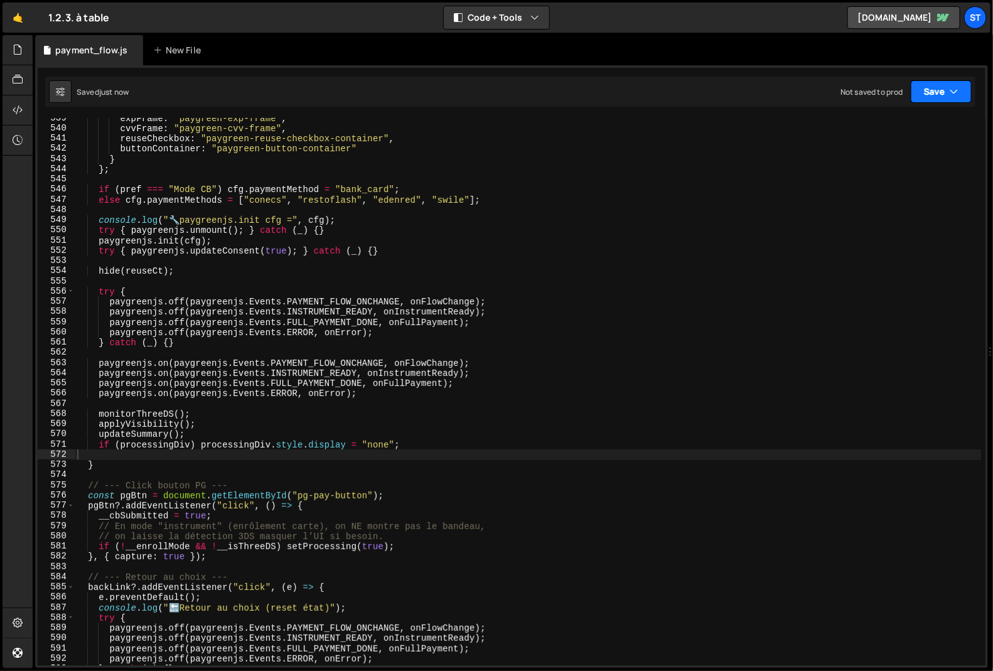
click at [938, 87] on button "Save" at bounding box center [941, 91] width 61 height 23
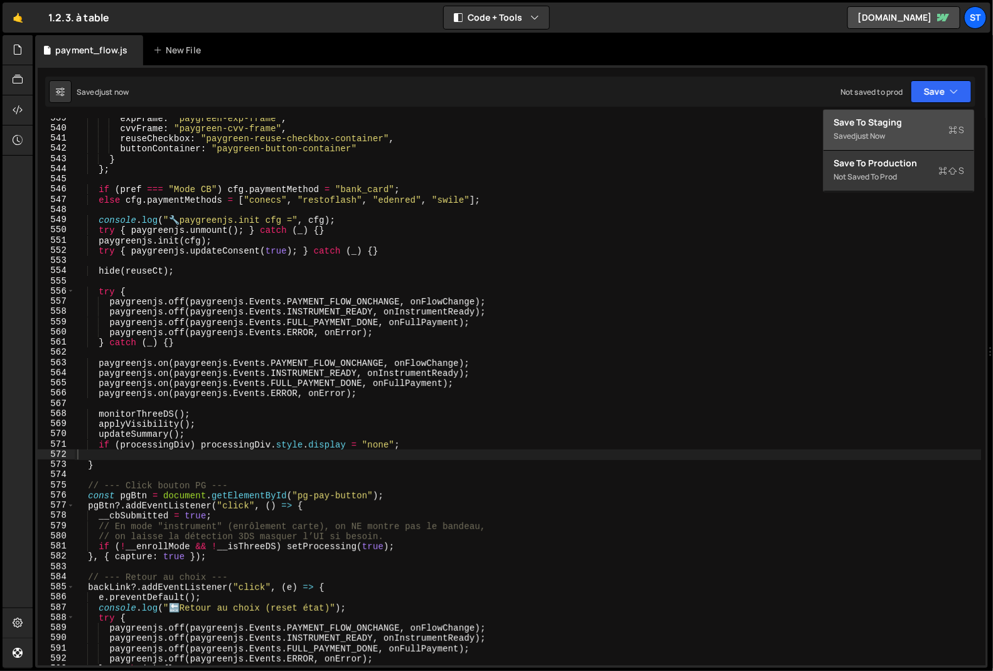
click at [867, 129] on div "Saved just now" at bounding box center [898, 136] width 131 height 15
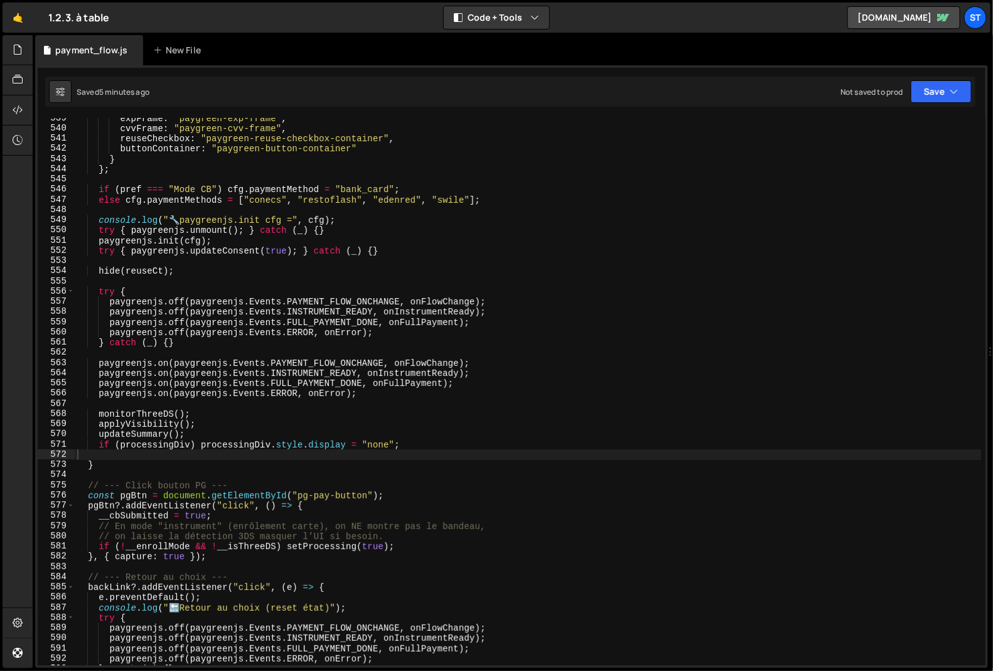
type textarea "console.log("🔧 paygreenjs.init cfg =", cfg);"
click at [439, 215] on div "expFrame : "paygreen-exp-frame" , cvvFrame : "paygreen-cvv-frame" , reuseCheckb…" at bounding box center [528, 397] width 907 height 568
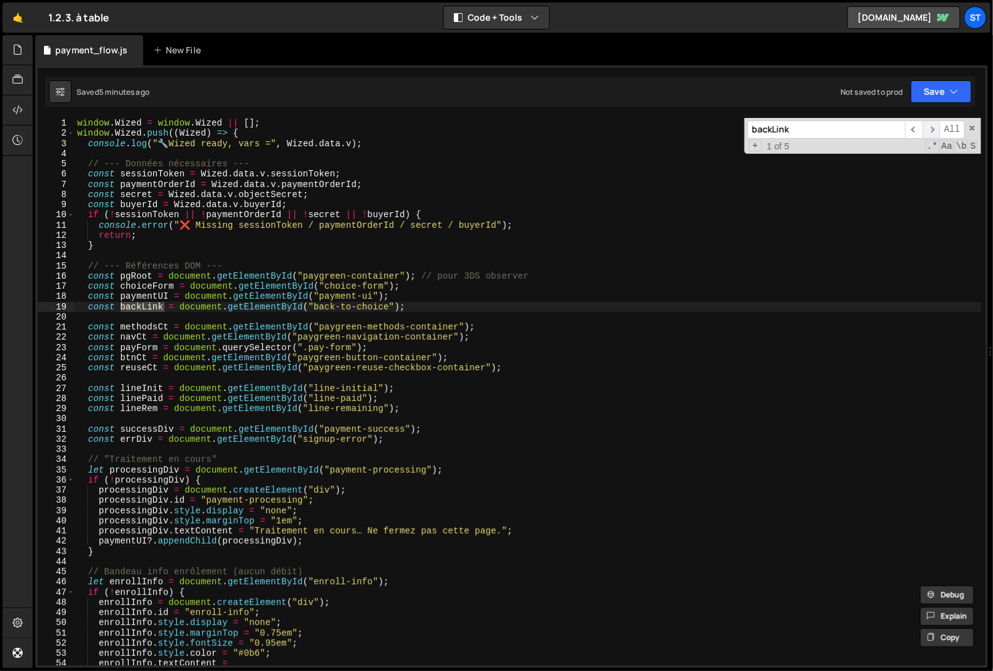
click at [938, 124] on span "​" at bounding box center [932, 129] width 18 height 18
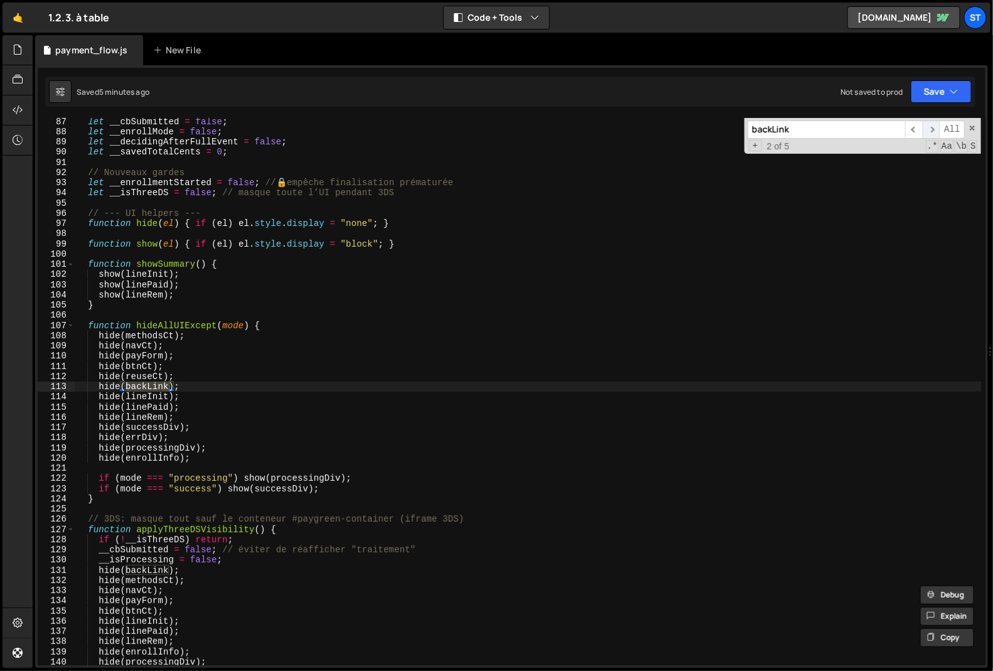
click at [938, 124] on span "​" at bounding box center [932, 129] width 18 height 18
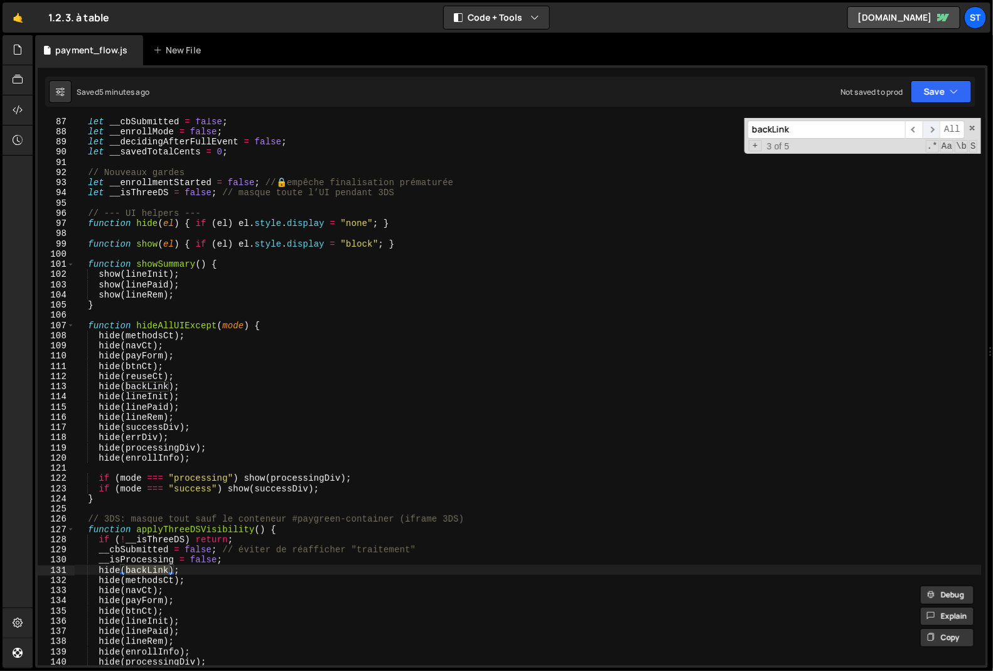
click at [938, 124] on span "​" at bounding box center [932, 129] width 18 height 18
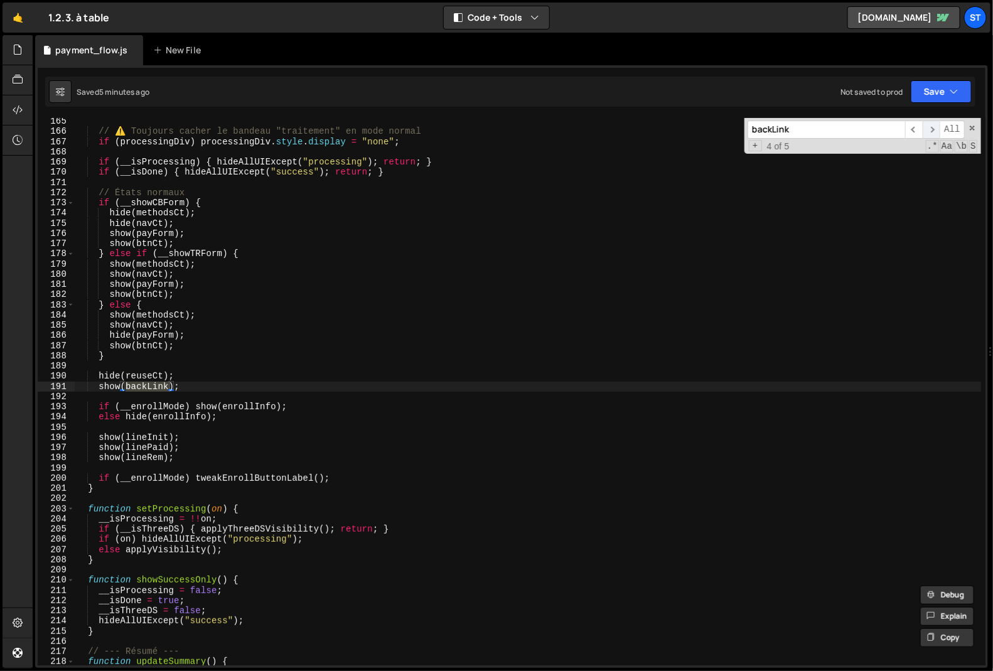
click at [938, 124] on span "​" at bounding box center [932, 129] width 18 height 18
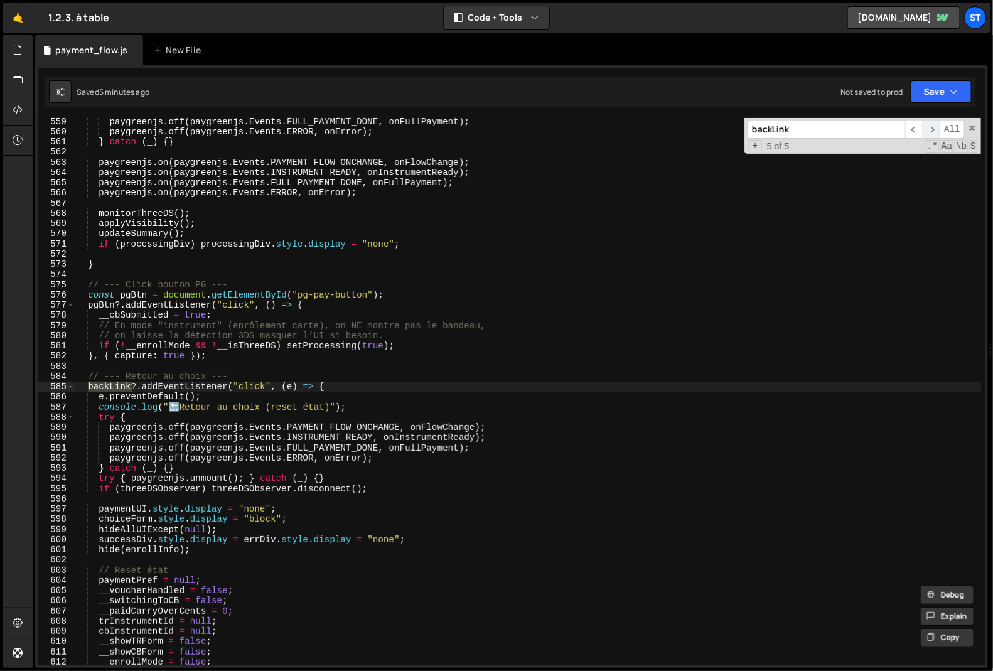
scroll to position [5692, 0]
click at [933, 127] on span "​" at bounding box center [932, 129] width 18 height 18
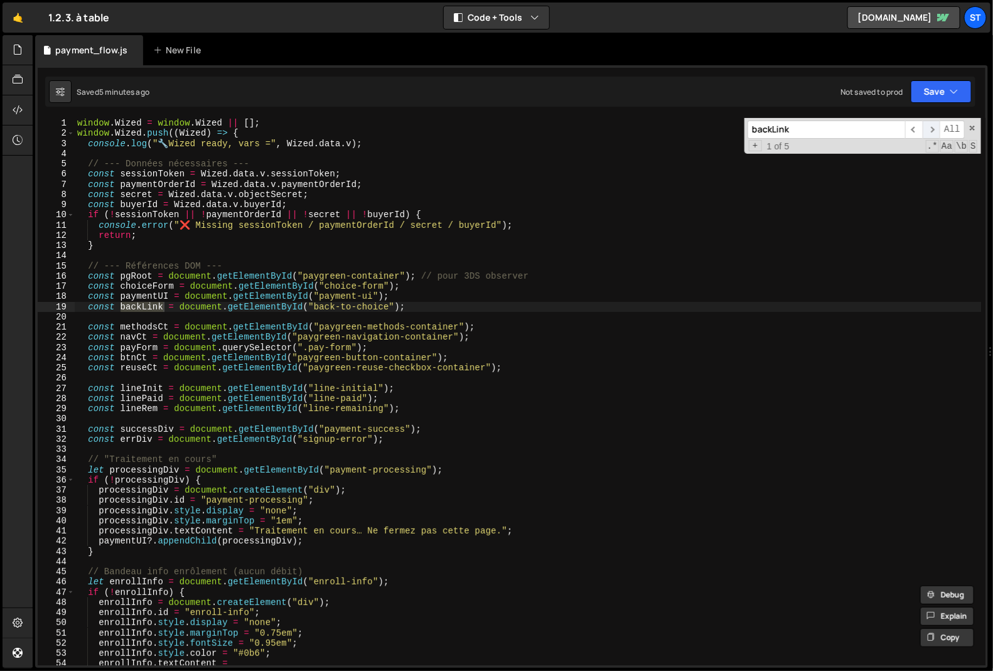
scroll to position [0, 0]
click at [933, 127] on span "​" at bounding box center [932, 129] width 18 height 18
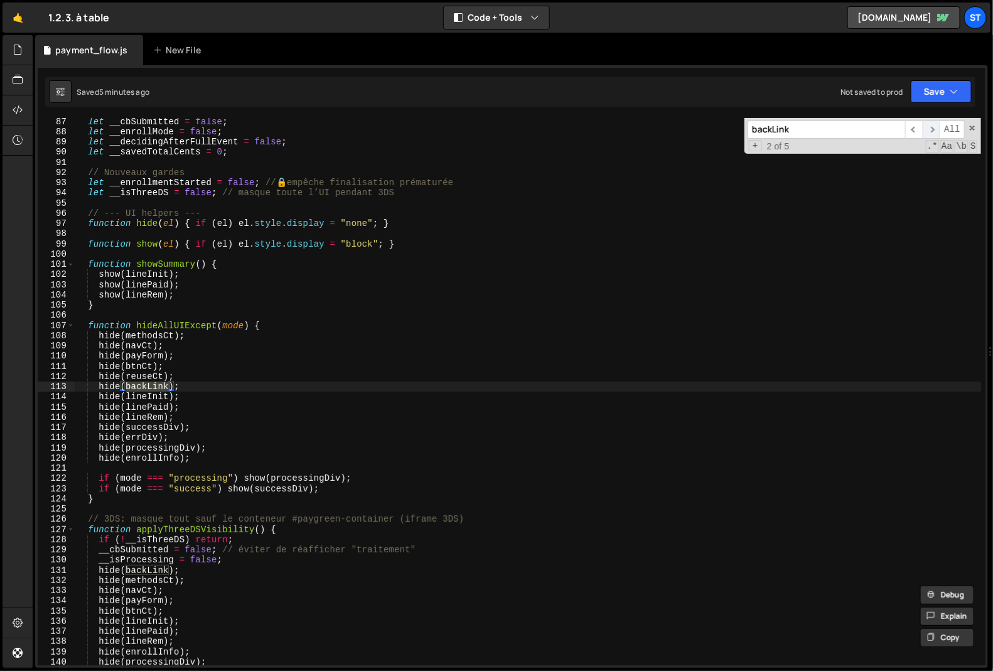
scroll to position [879, 0]
click at [933, 127] on span "​" at bounding box center [932, 129] width 18 height 18
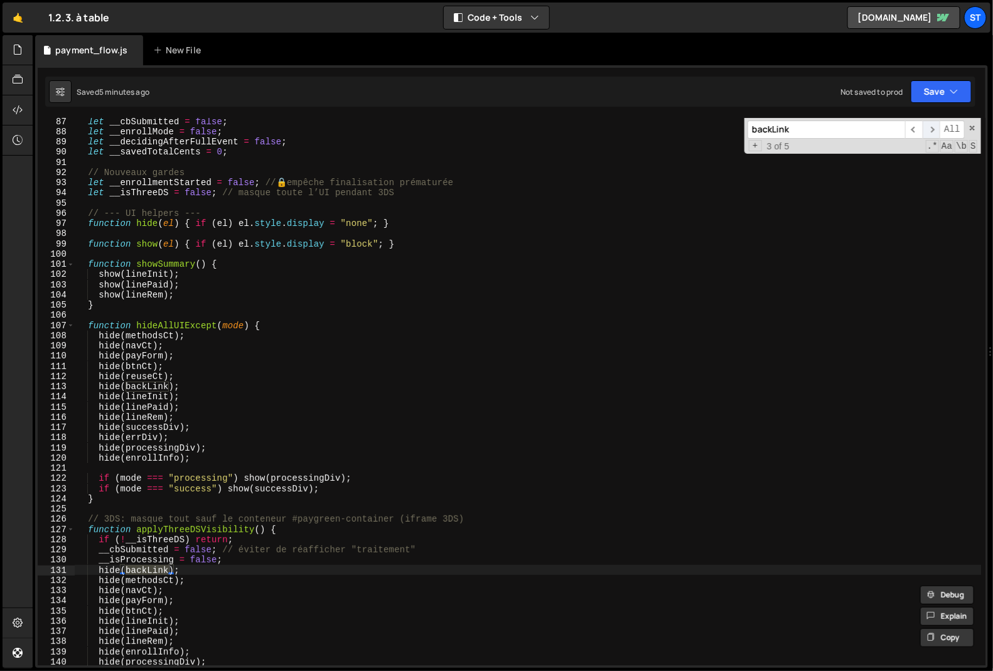
click at [933, 127] on span "​" at bounding box center [932, 129] width 18 height 18
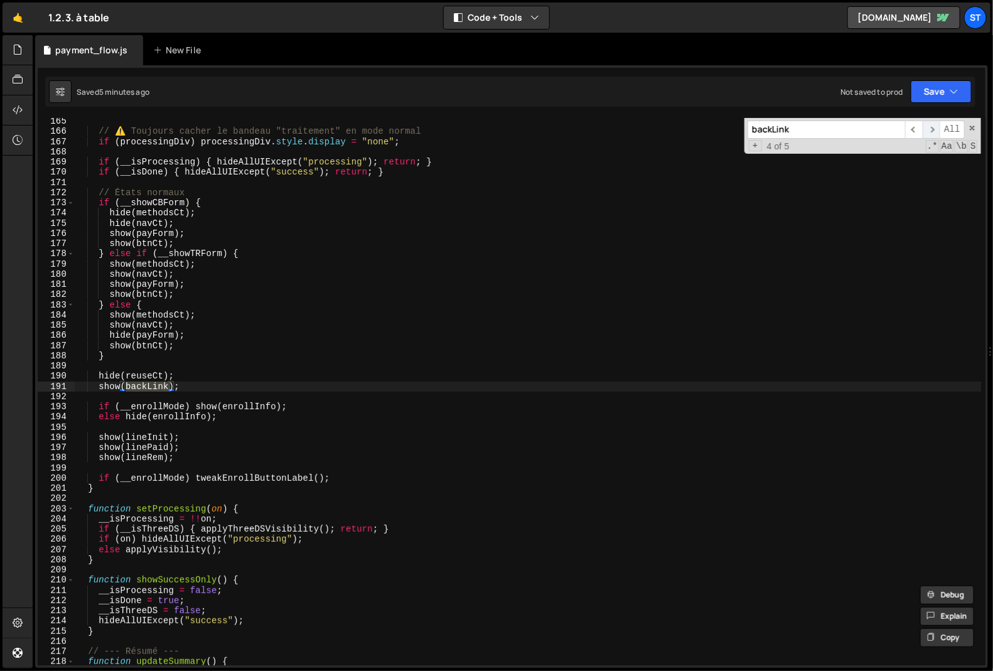
click at [933, 127] on span "​" at bounding box center [932, 129] width 18 height 18
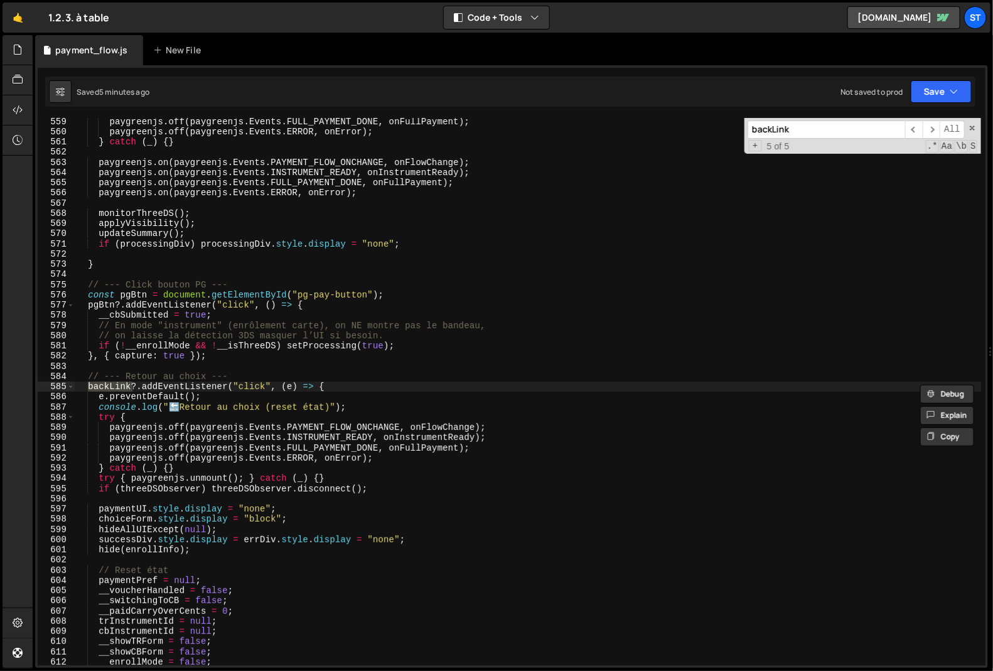
paste input "__showTRForm"
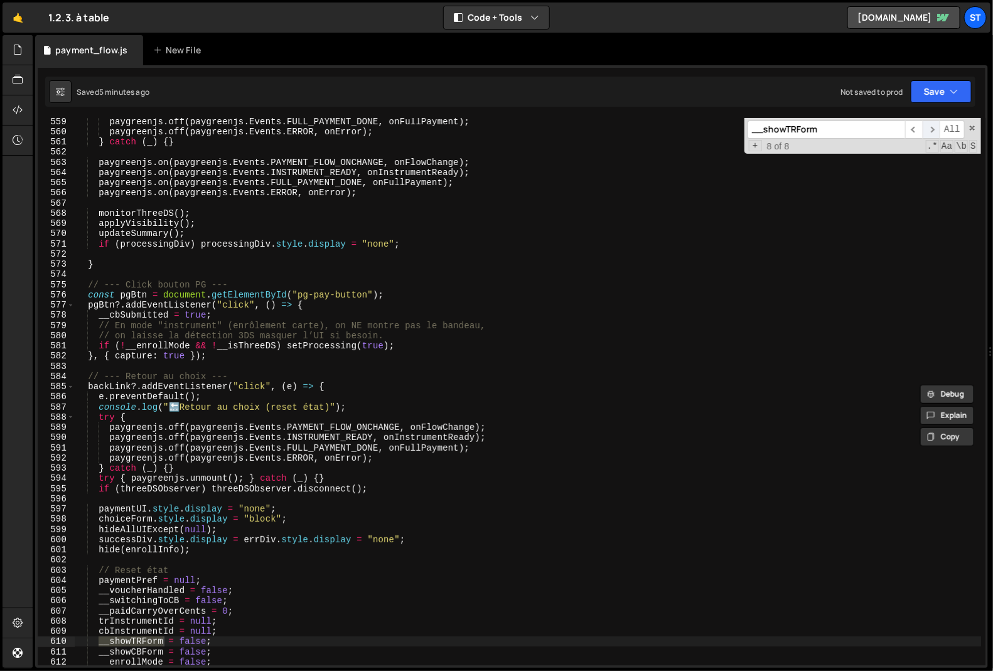
type input "__showTRForm"
click at [934, 127] on span "​" at bounding box center [932, 129] width 18 height 18
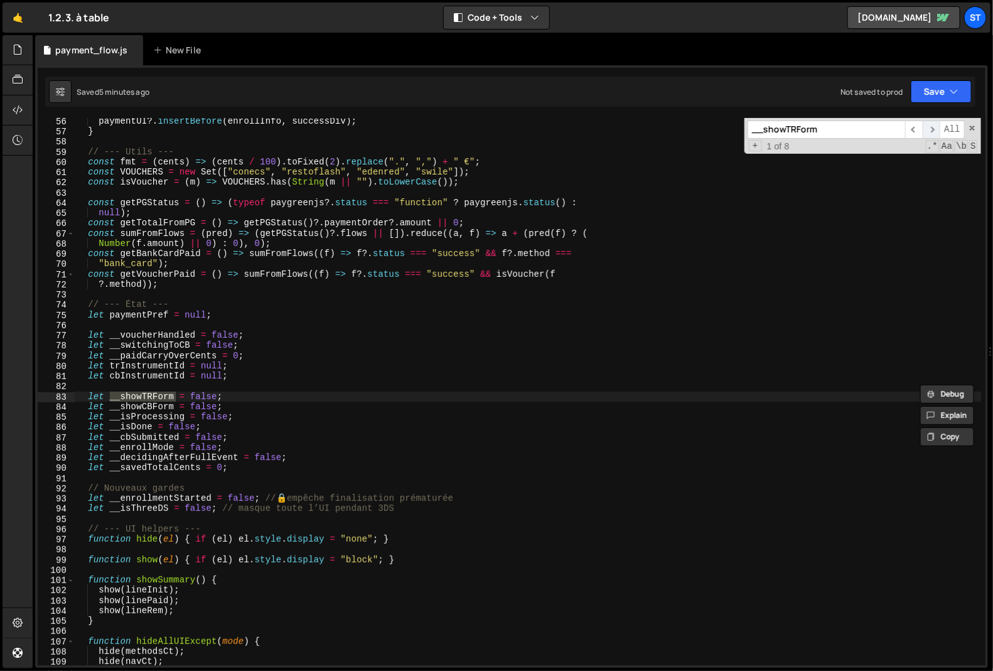
scroll to position [562, 0]
click at [934, 127] on span "​" at bounding box center [932, 129] width 18 height 18
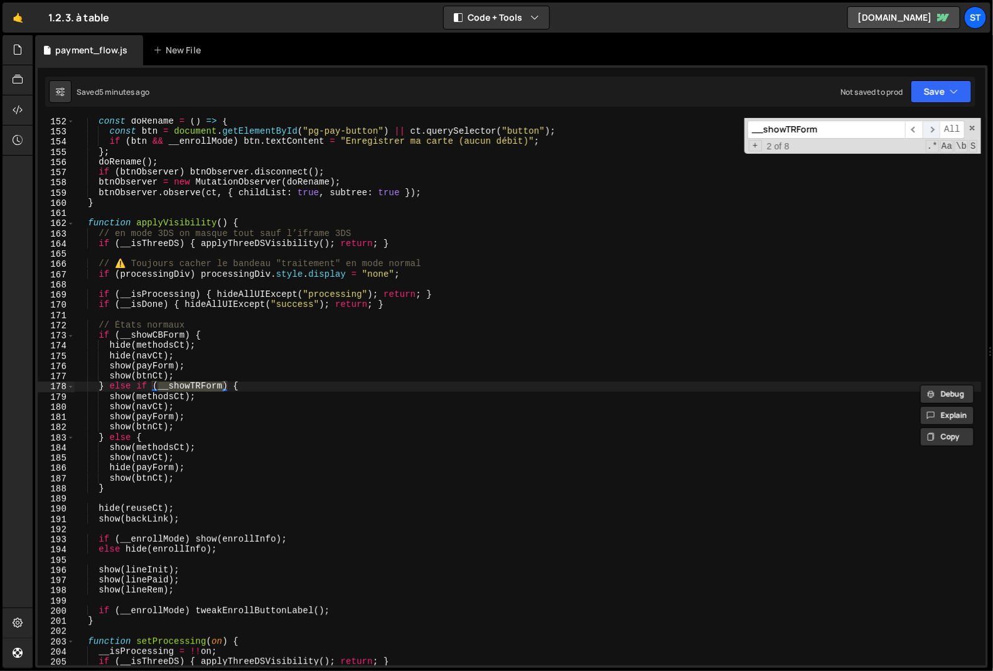
click at [934, 127] on span "​" at bounding box center [932, 129] width 18 height 18
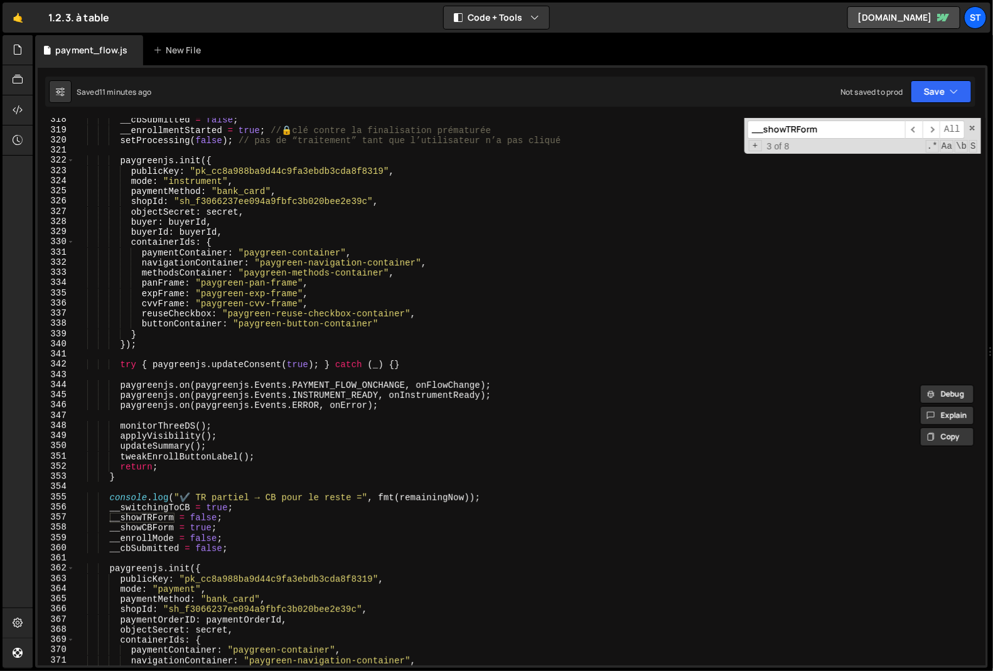
scroll to position [3267, 0]
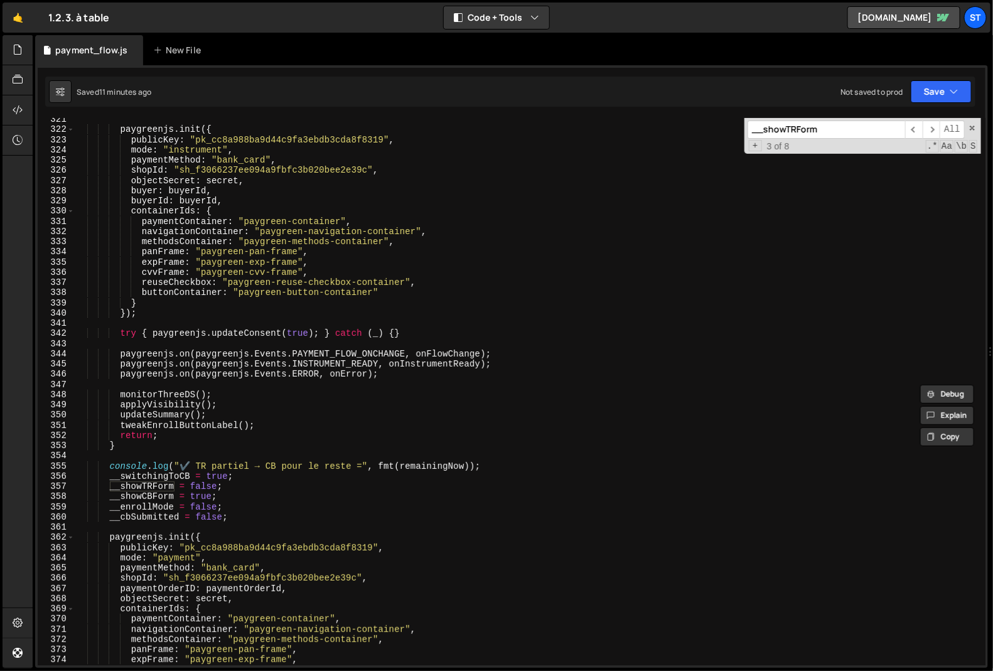
click at [967, 126] on div "__showTRForm ​ ​ All Replace All + 3 of 8 .* Aa \b S" at bounding box center [862, 136] width 237 height 36
click at [971, 127] on span at bounding box center [972, 128] width 9 height 9
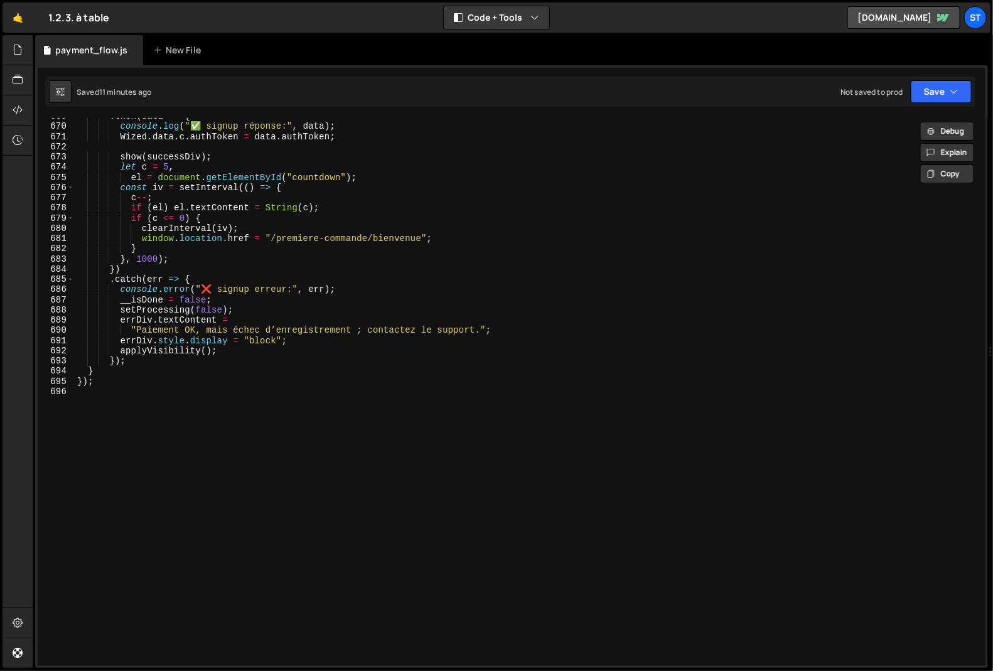
scroll to position [6818, 0]
click at [331, 358] on div ". then ( data => { console . log ( "✅ signup réponse:" , data ) ; Wized . data …" at bounding box center [528, 395] width 907 height 568
type textarea "});"
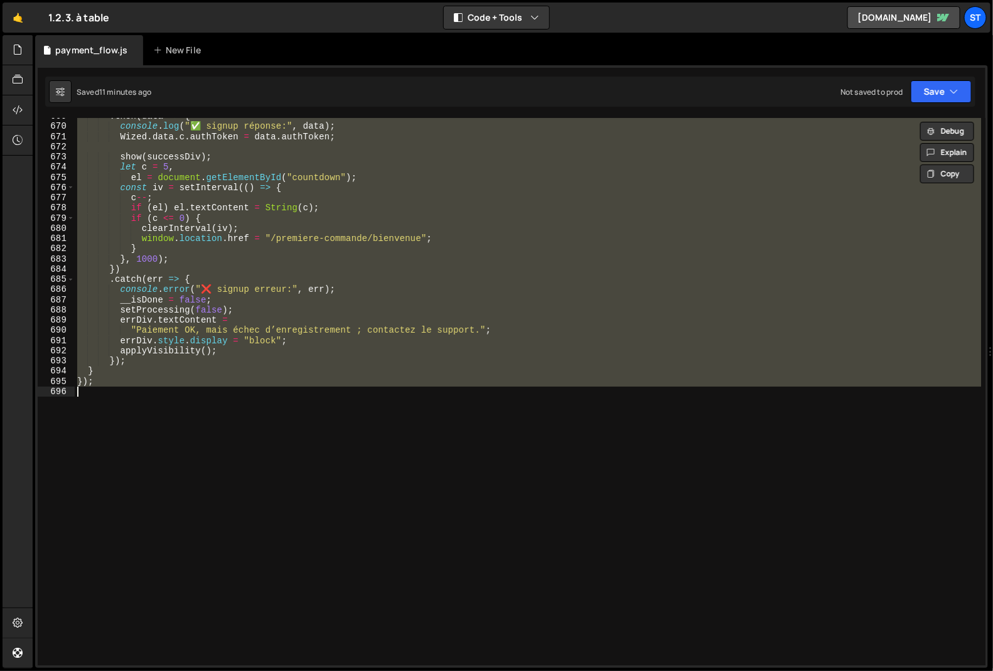
paste textarea
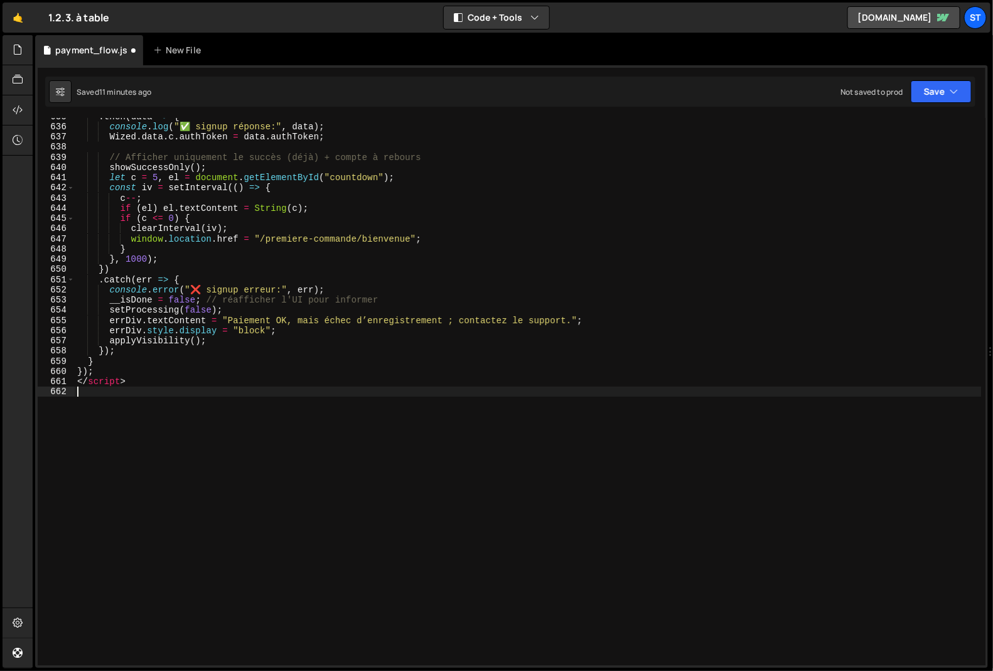
scroll to position [6472, 0]
type textarea "</script>"
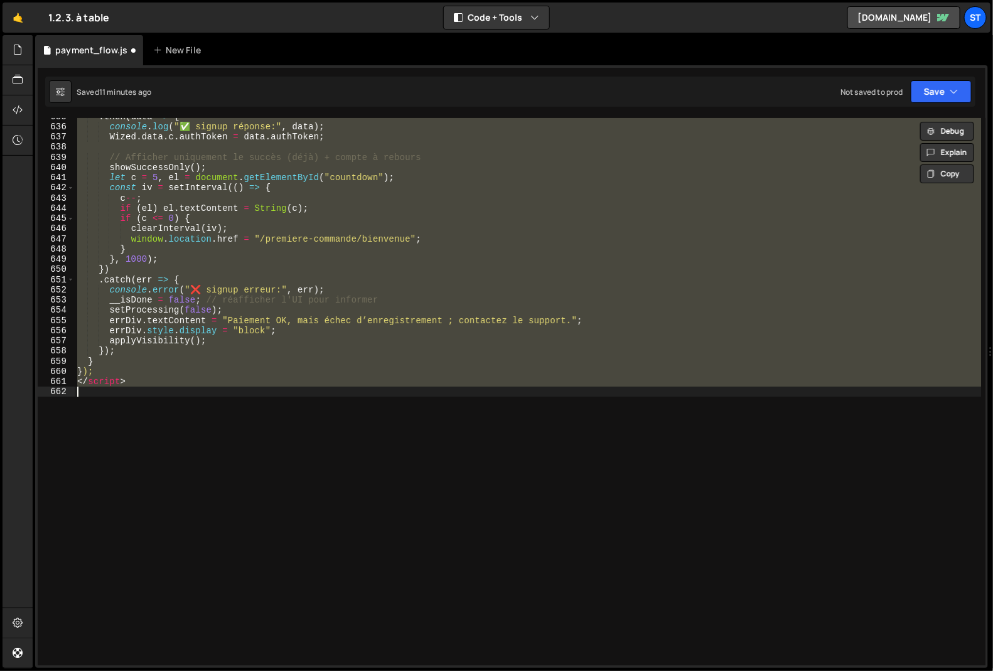
click at [133, 389] on div ". then ( data => { console . log ( "✅ signup réponse:" , data ) ; Wized . data …" at bounding box center [528, 391] width 906 height 547
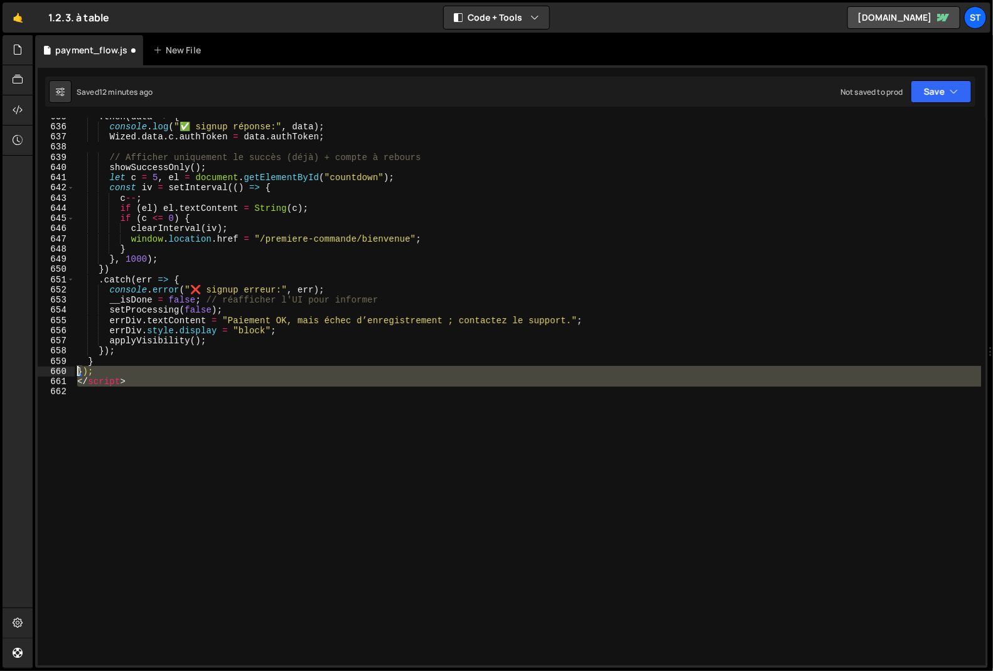
drag, startPoint x: 129, startPoint y: 392, endPoint x: 41, endPoint y: 376, distance: 88.6
click at [41, 376] on div "635 636 637 638 639 640 641 642 643 644 645 646 647 648 649 650 651 652 653 654…" at bounding box center [512, 391] width 948 height 547
click at [114, 383] on div ". then ( data => { console . log ( "✅ signup réponse:" , data ) ; Wized . data …" at bounding box center [528, 391] width 906 height 547
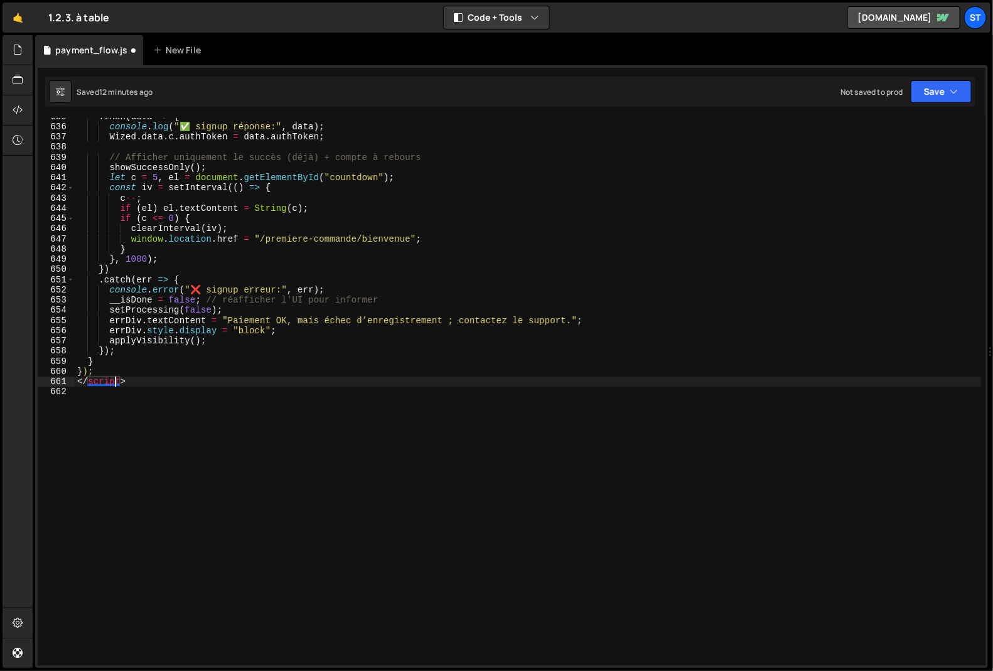
click at [112, 380] on div ". then ( data => { console . log ( "✅ signup réponse:" , data ) ; Wized . data …" at bounding box center [528, 395] width 907 height 568
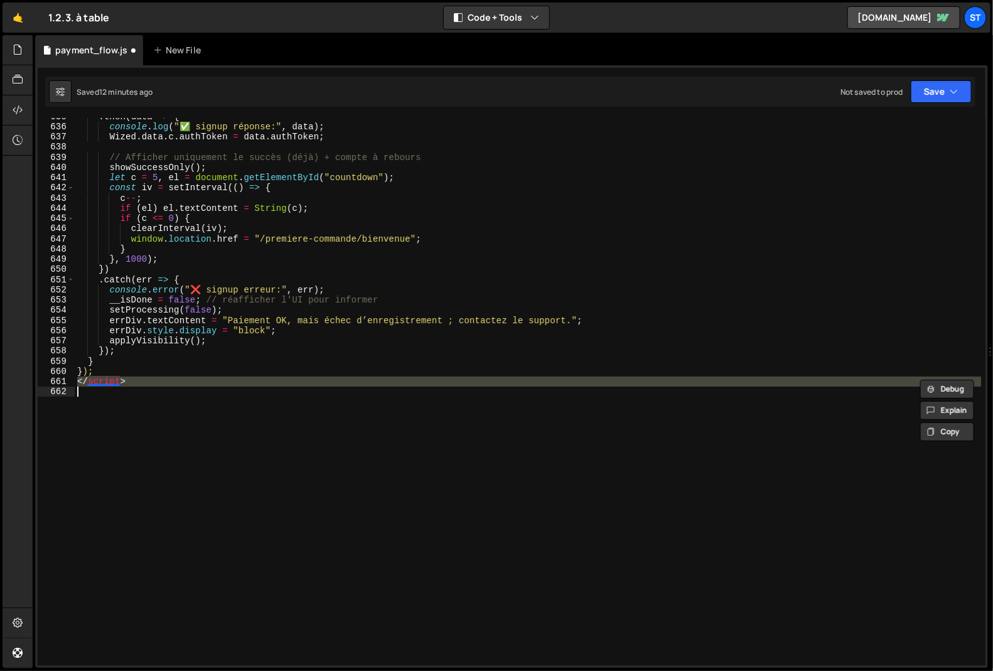
click at [112, 380] on div ". then ( data => { console . log ( "✅ signup réponse:" , data ) ; Wized . data …" at bounding box center [528, 395] width 907 height 568
type textarea "</script>"
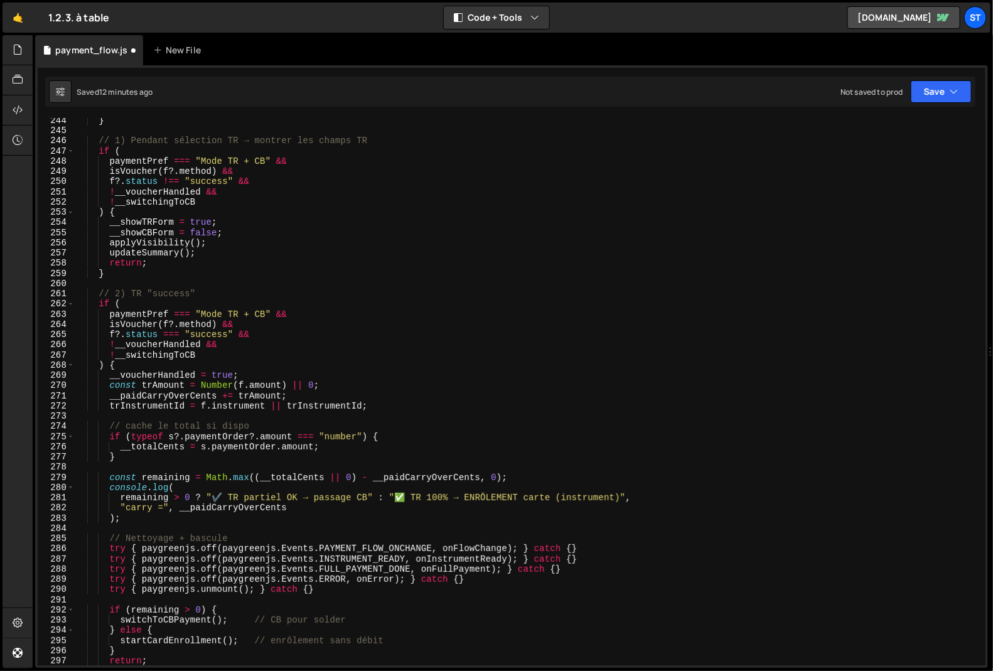
scroll to position [0, 0]
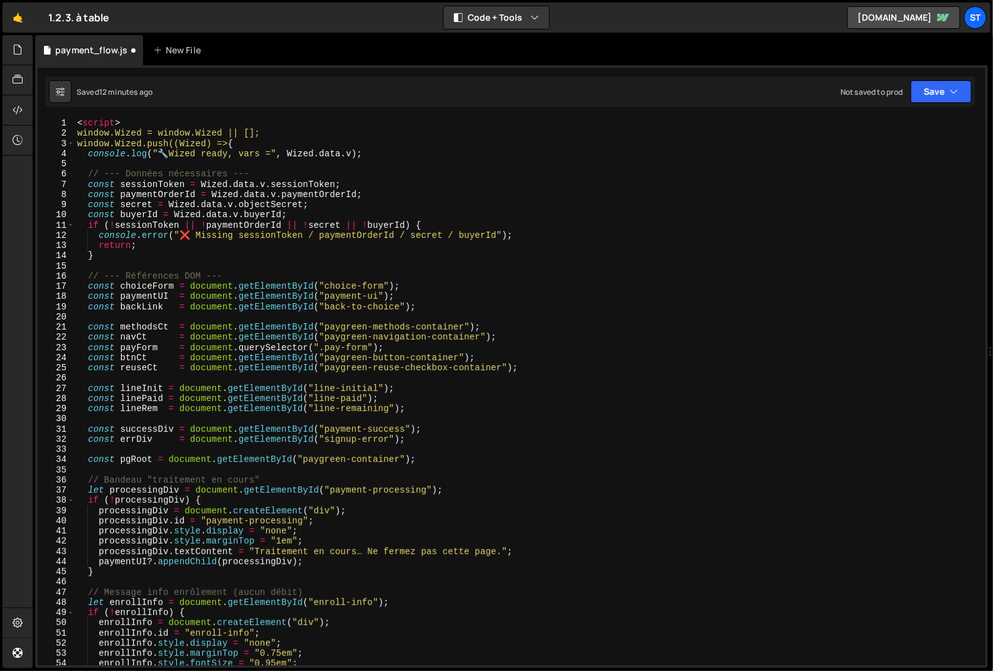
click at [110, 120] on div "< script > window.Wized = window.Wized || []; window.Wized.push((Wized) => { co…" at bounding box center [528, 402] width 907 height 568
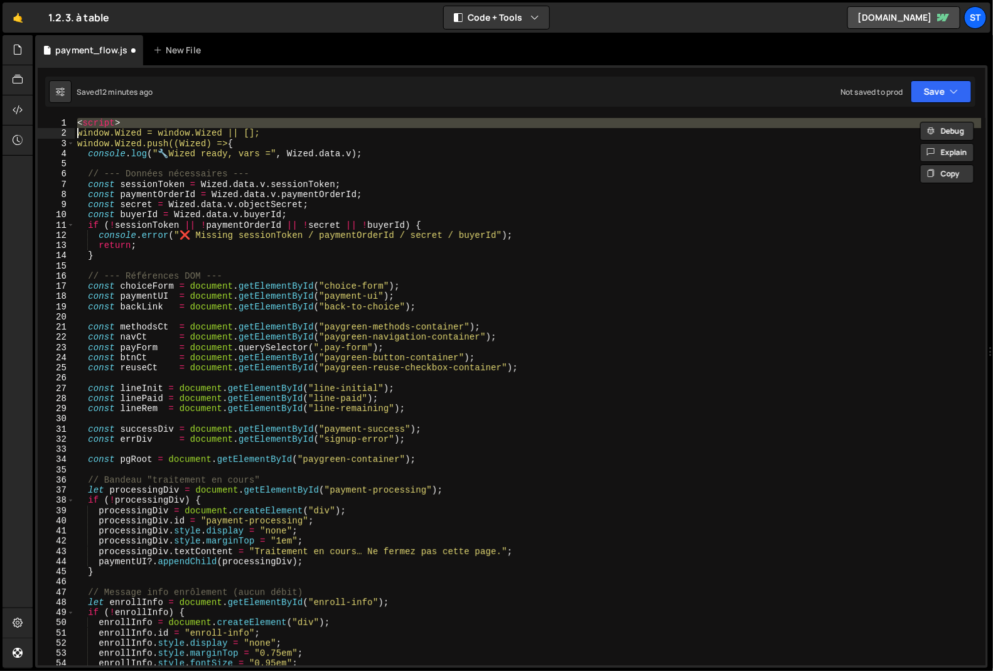
type textarea "window.Wized = window.Wized || [];"
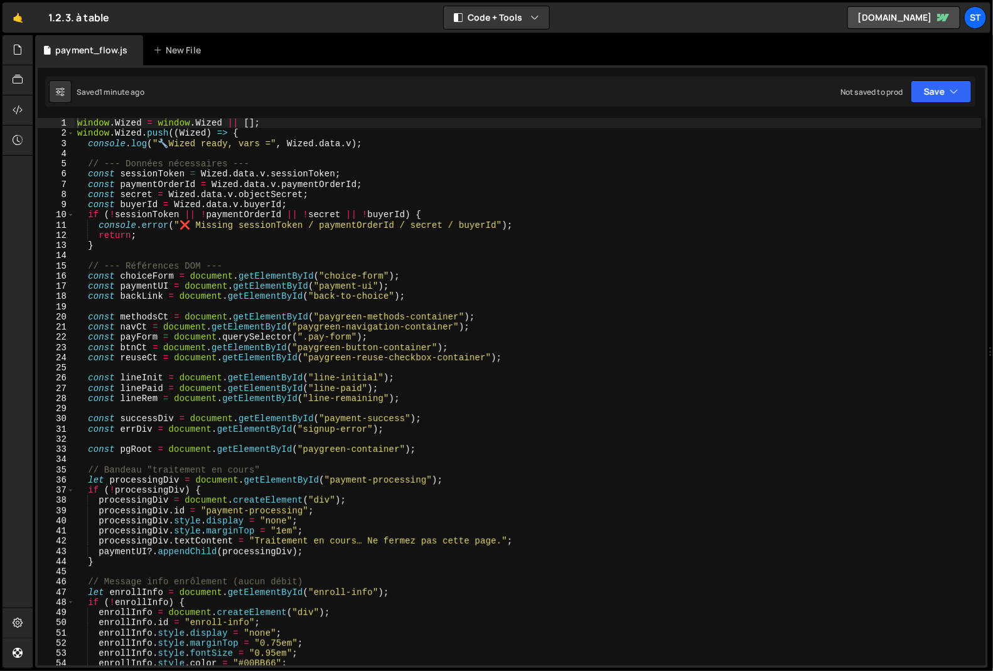
click at [149, 250] on div "window . Wized = window . Wized || [ ] ; window . Wized . push (( Wized ) => { …" at bounding box center [528, 402] width 907 height 568
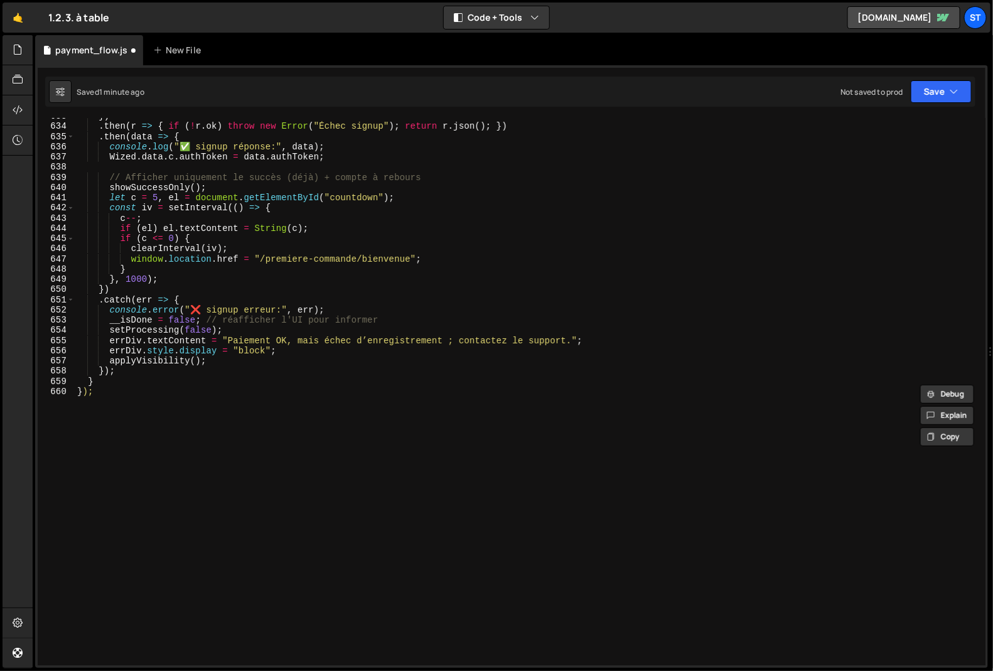
scroll to position [6451, 0]
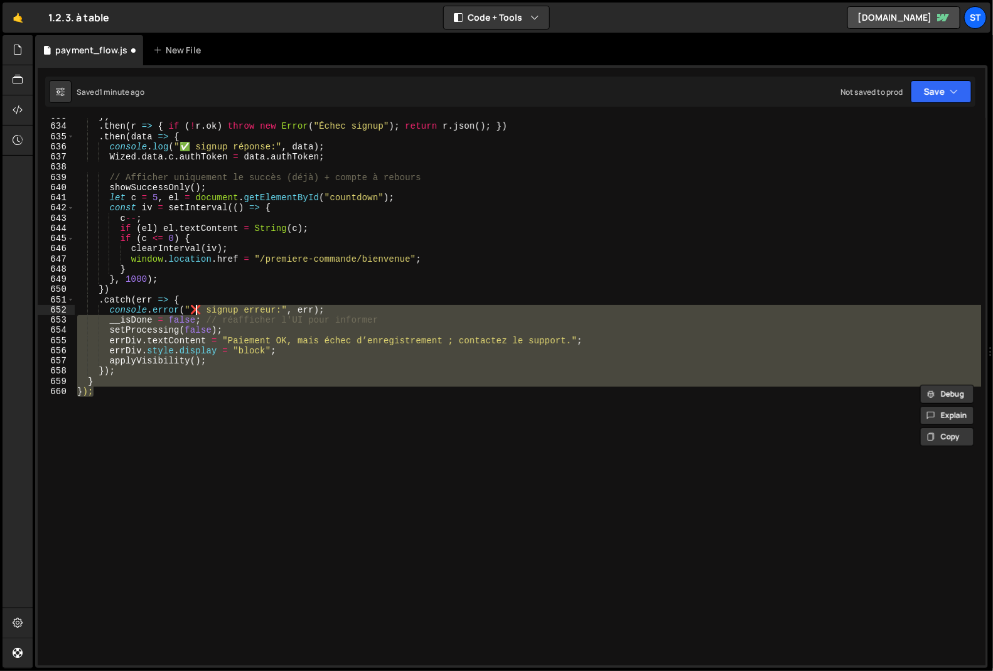
click at [198, 309] on div "}) . then ( r => { if ( ! r . ok ) throw new Error ( "Échec signup" ) ; return …" at bounding box center [528, 395] width 907 height 568
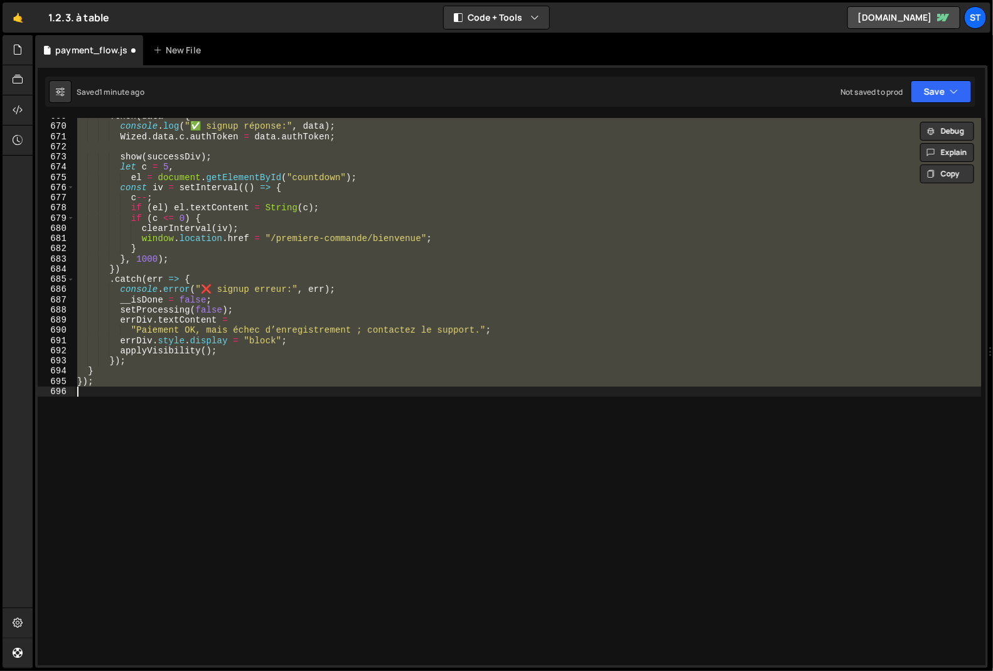
scroll to position [6818, 0]
click at [232, 382] on div ". then ( data => { console . log ( "✅ signup réponse:" , data ) ; Wized . data …" at bounding box center [528, 391] width 906 height 547
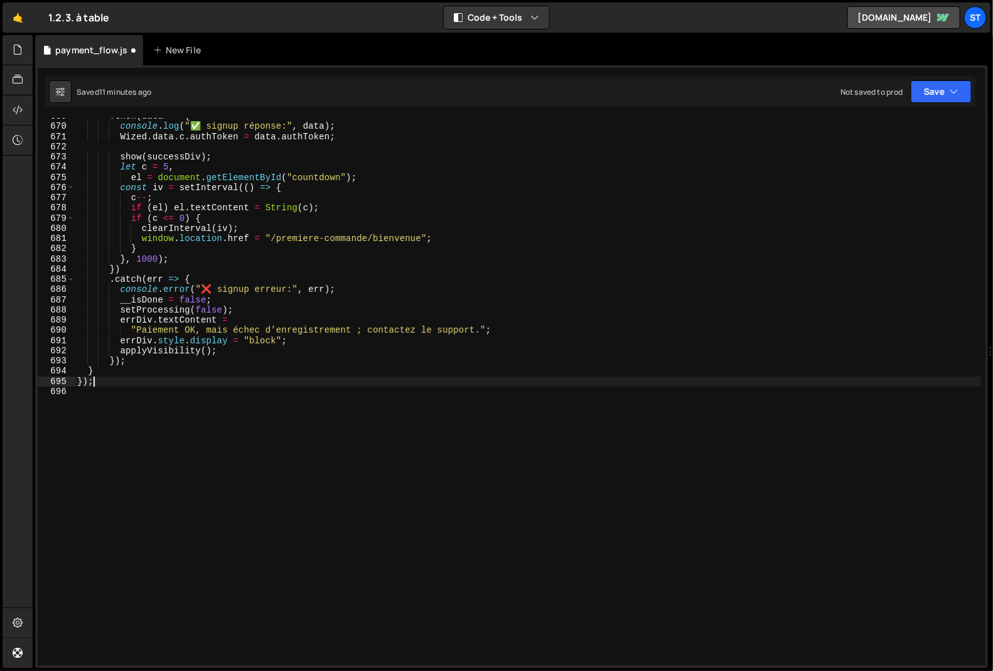
type textarea "});"
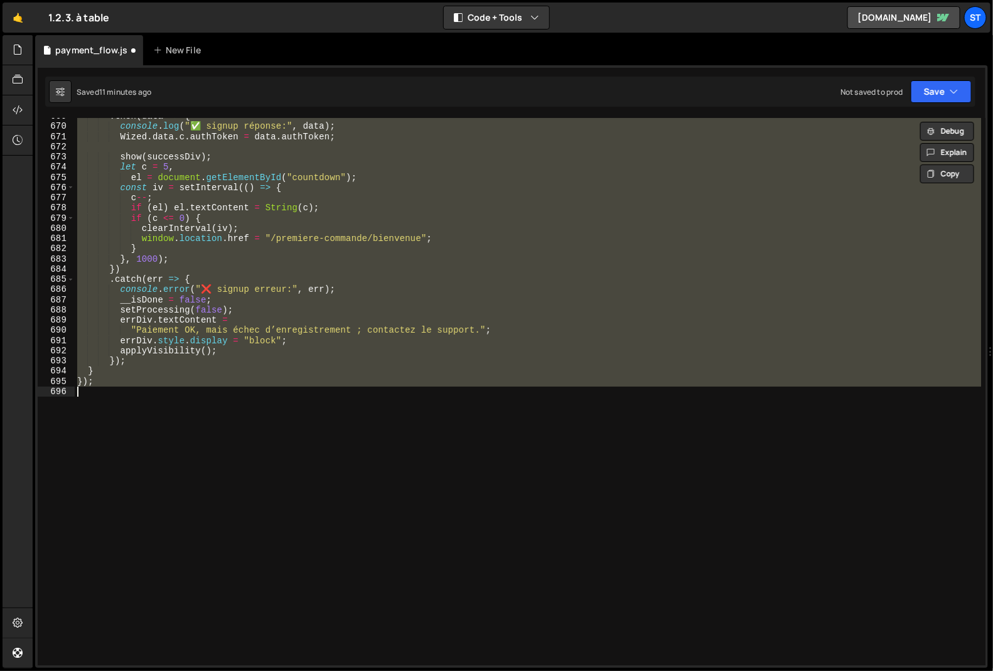
paste textarea
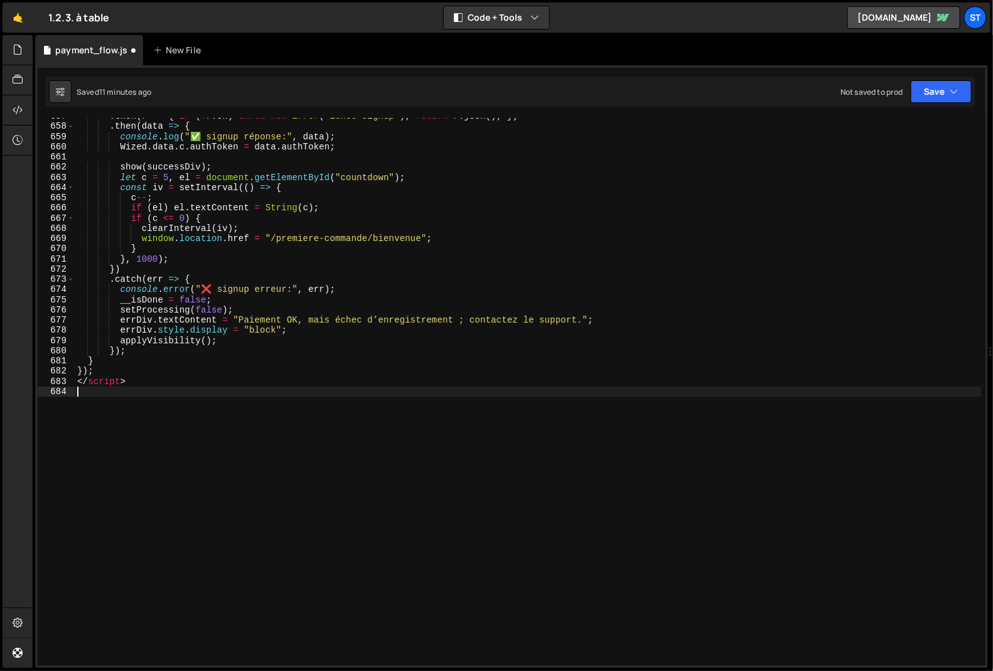
scroll to position [6696, 0]
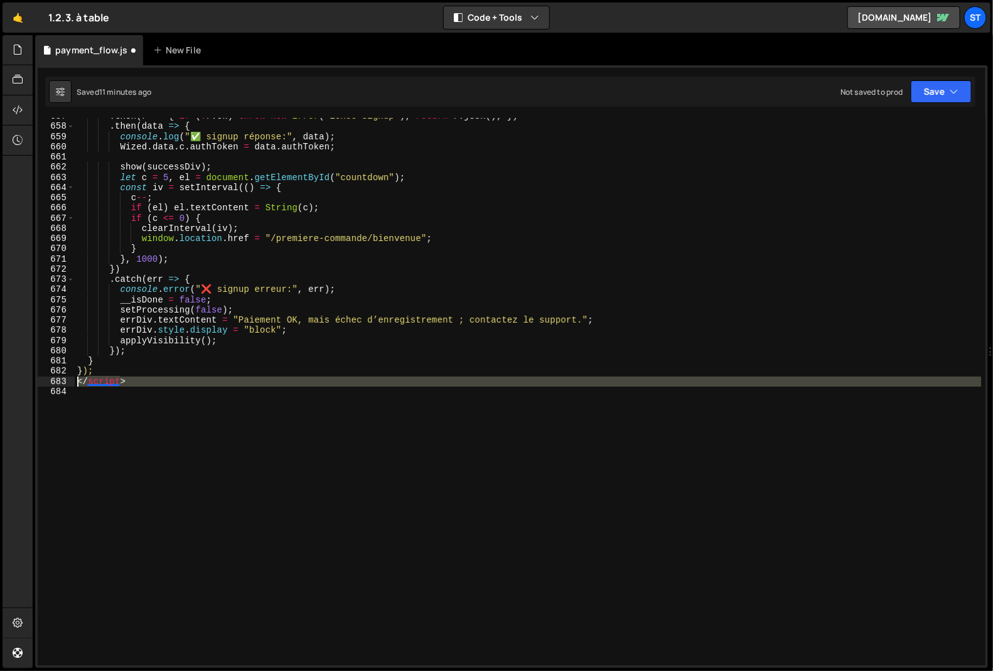
drag, startPoint x: 91, startPoint y: 392, endPoint x: 63, endPoint y: 383, distance: 29.6
click at [63, 383] on div "657 658 659 660 661 662 663 664 665 666 667 668 669 670 671 672 673 674 675 676…" at bounding box center [512, 391] width 948 height 547
type textarea "</script>"
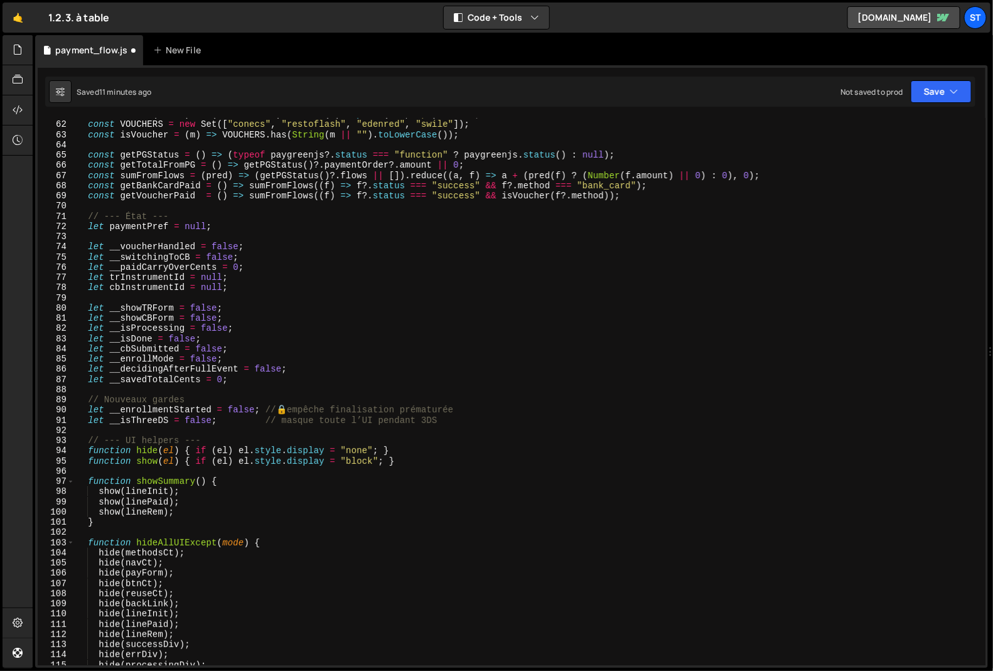
scroll to position [0, 0]
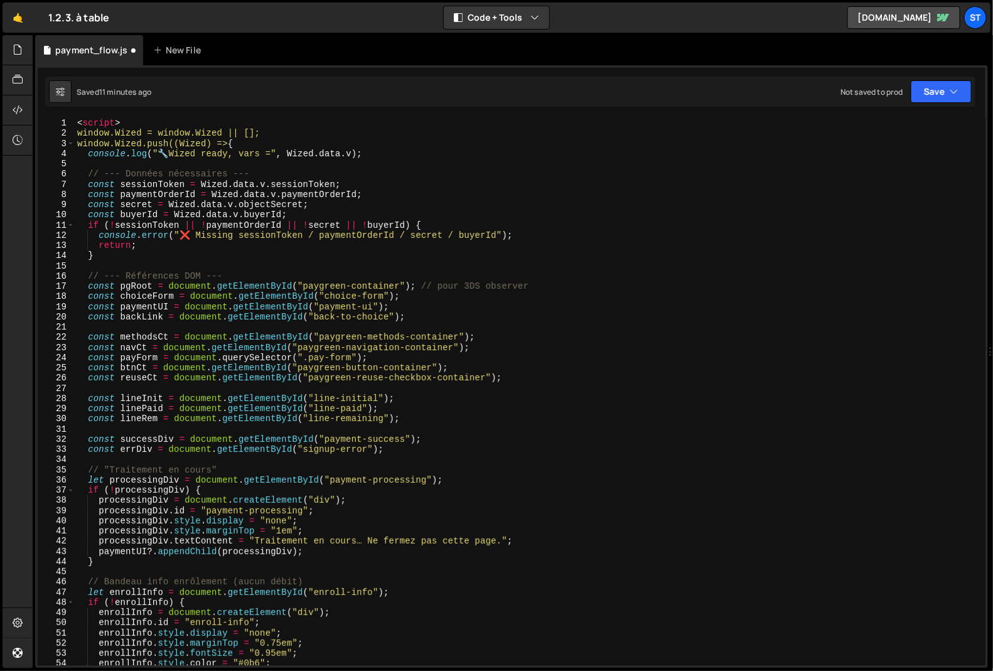
click at [92, 120] on div "< script > window.Wized = window.Wized || []; window.Wized.push((Wized) => { co…" at bounding box center [528, 402] width 907 height 568
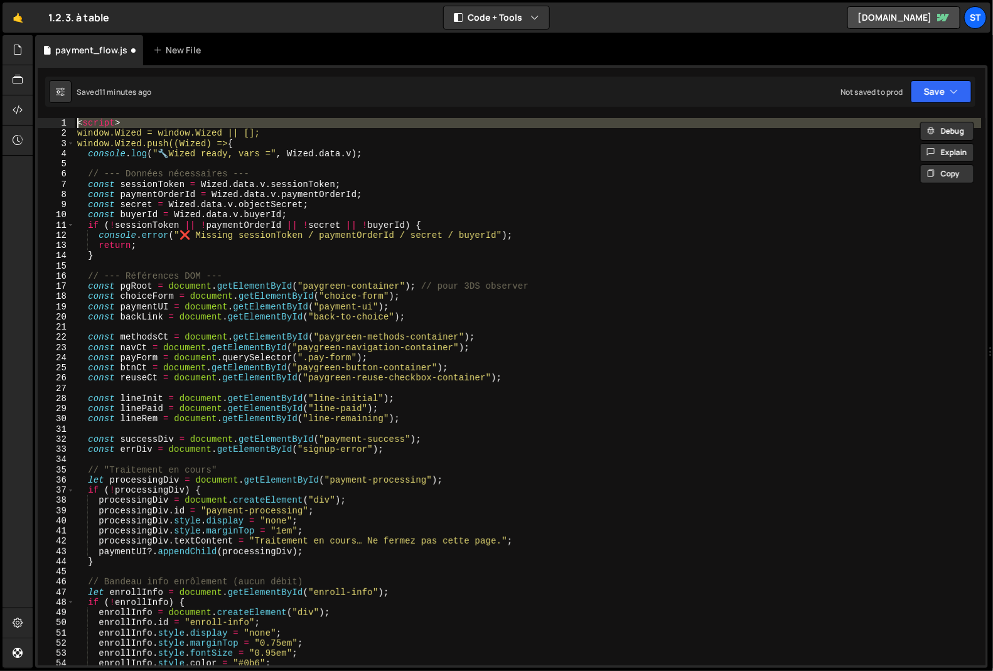
type textarea "window.Wized = window.Wized || [];"
